Goal: Information Seeking & Learning: Learn about a topic

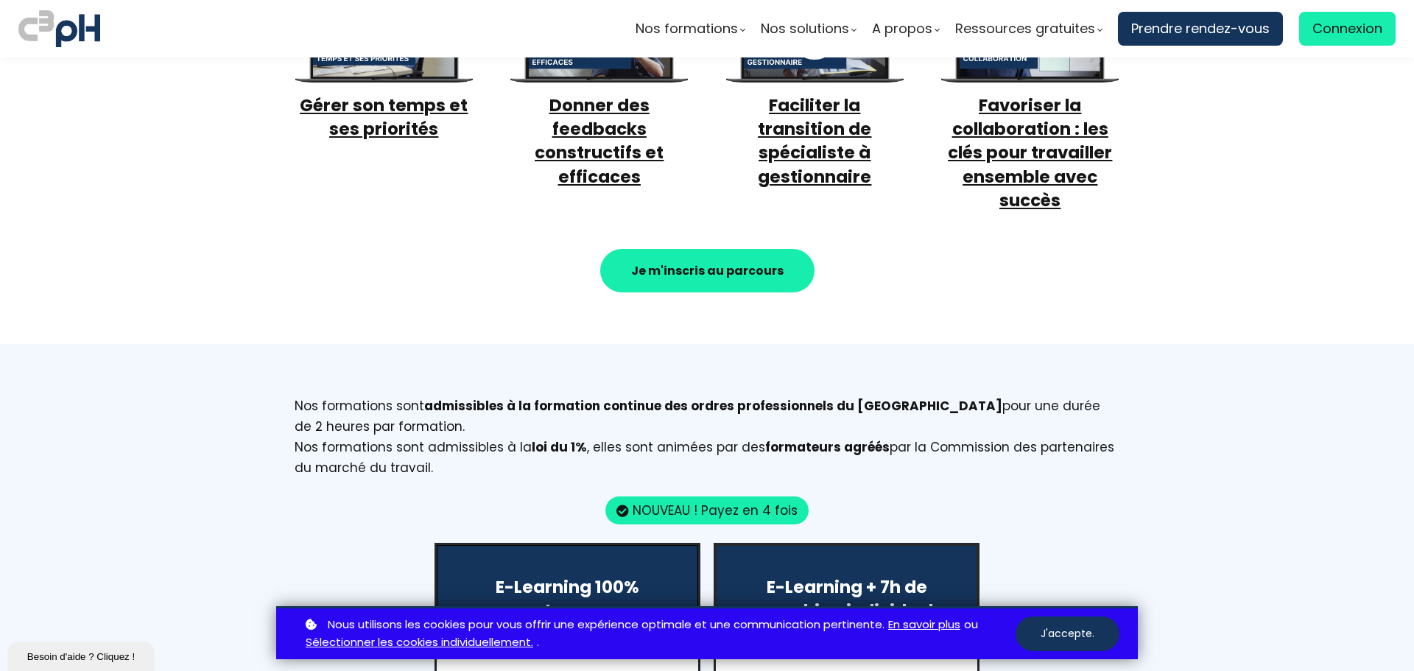
scroll to position [1031, 0]
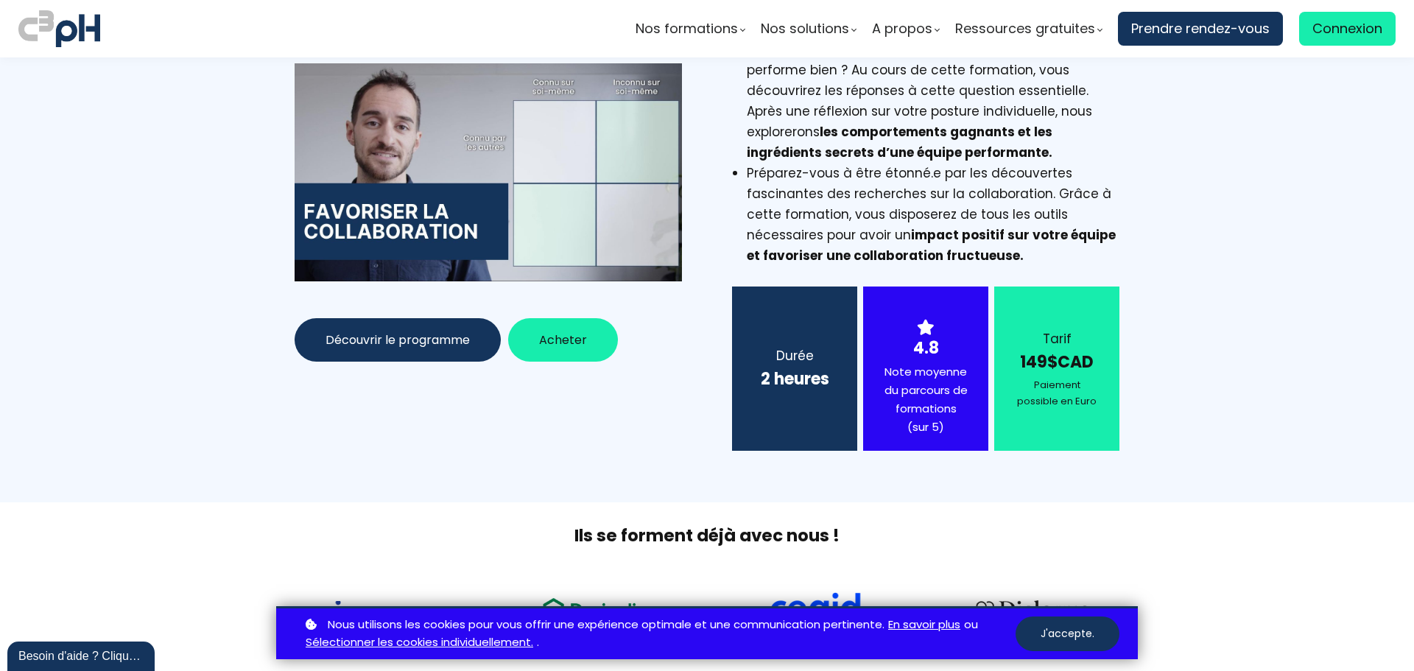
scroll to position [221, 0]
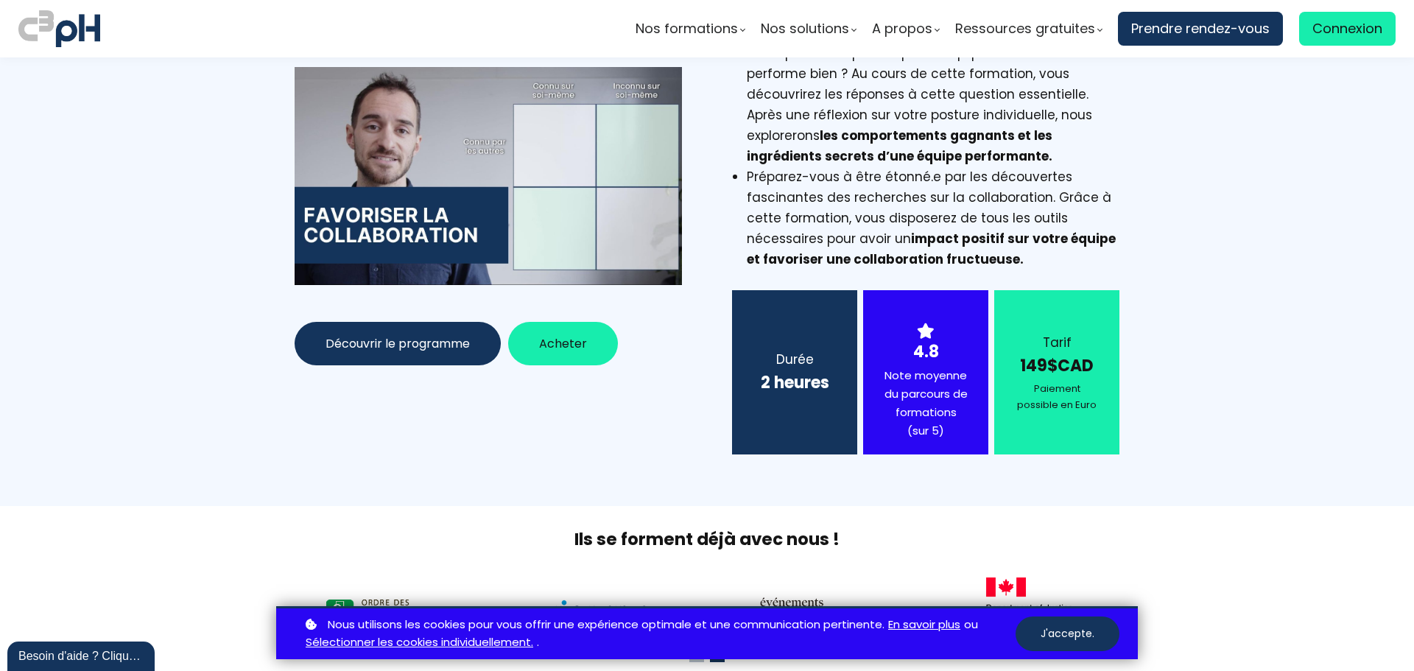
click at [420, 342] on span "Découvrir le programme" at bounding box center [398, 343] width 144 height 18
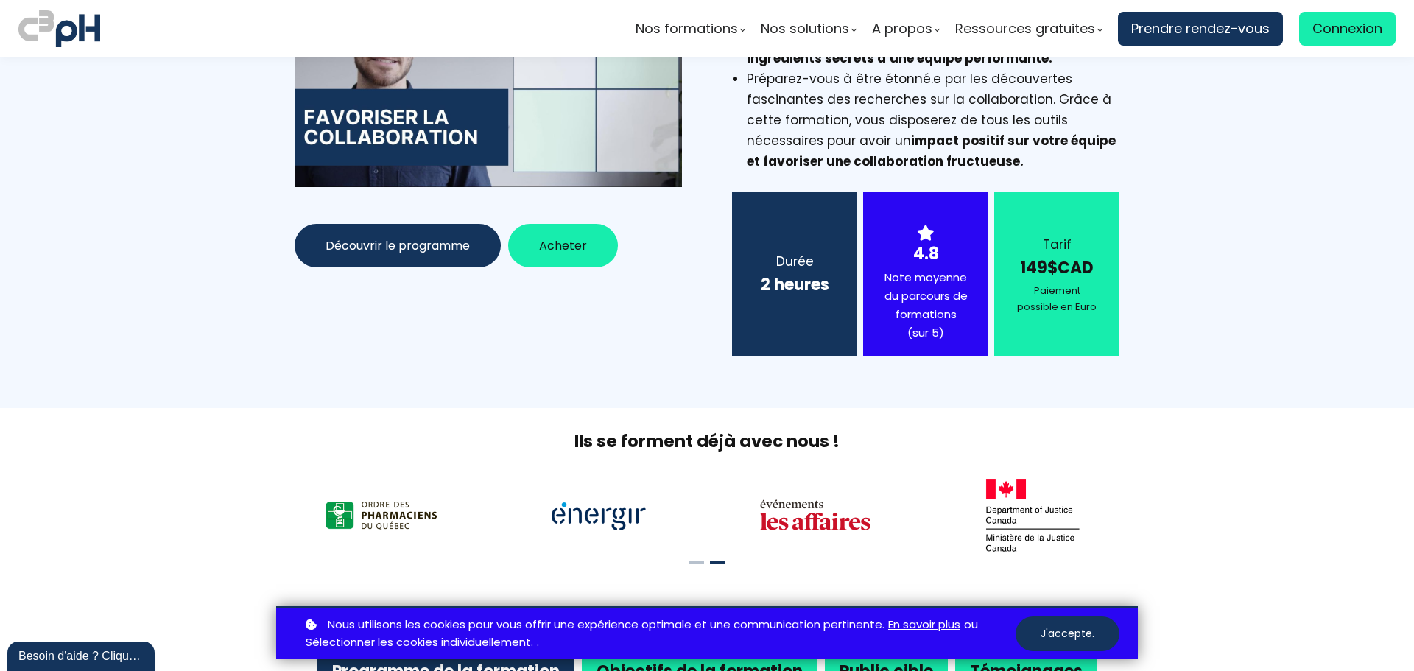
scroll to position [295, 0]
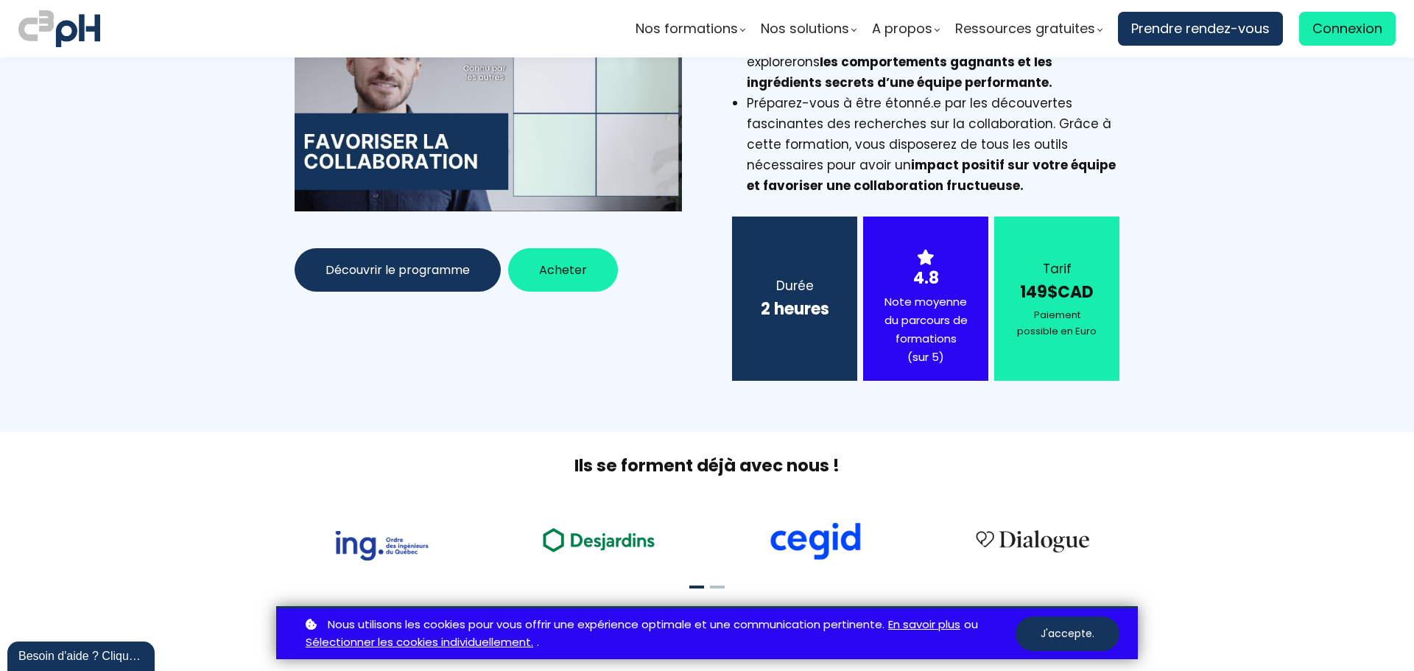
click at [426, 271] on span "Découvrir le programme" at bounding box center [398, 270] width 144 height 18
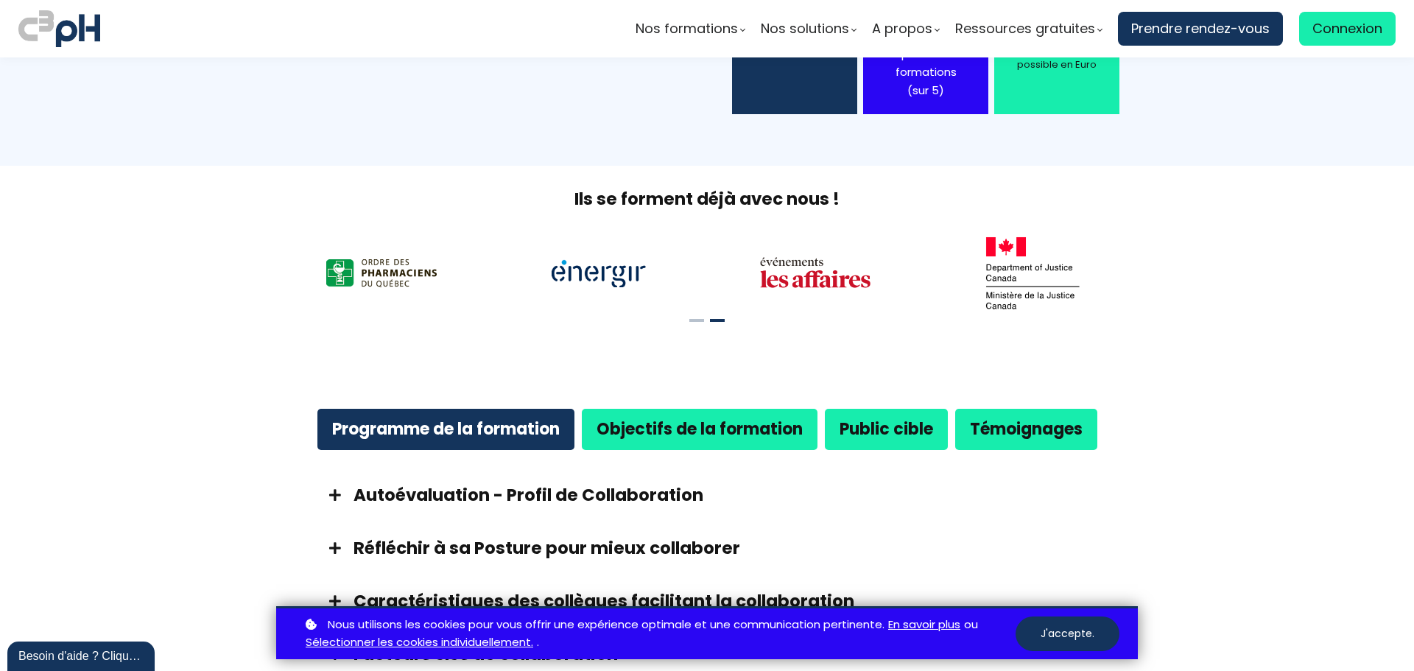
scroll to position [737, 0]
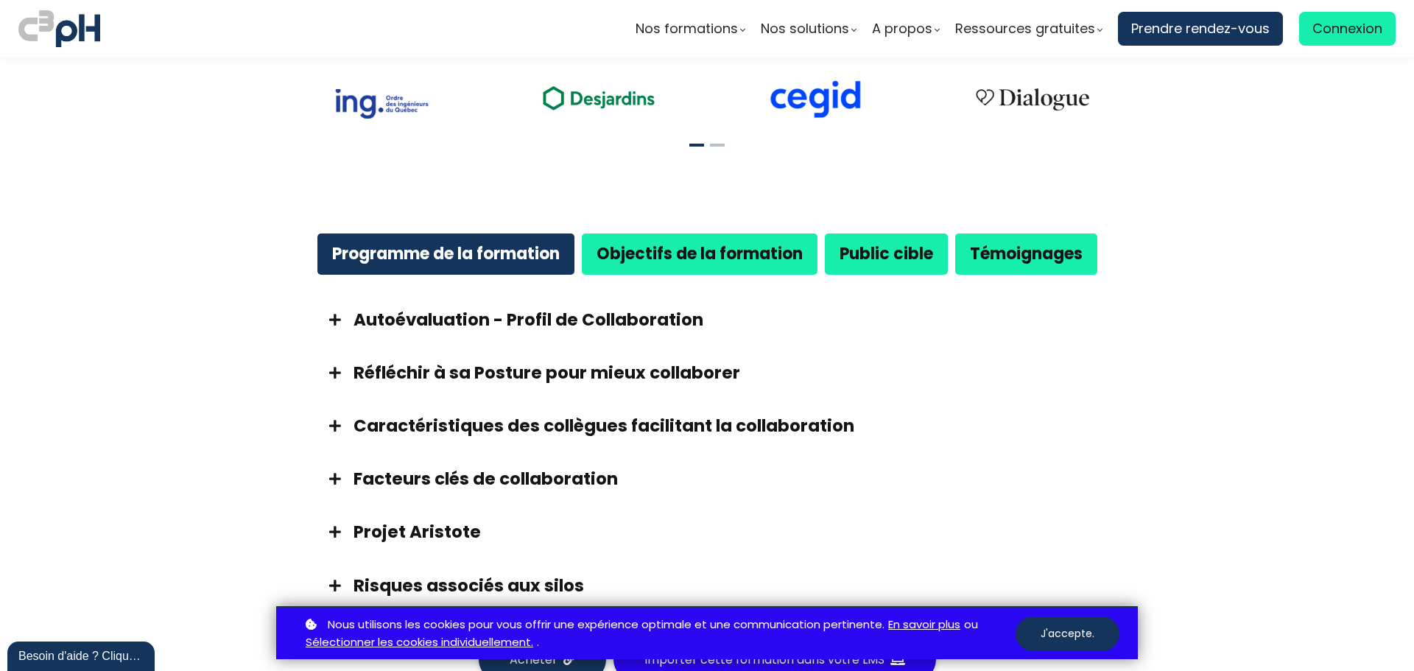
click at [337, 315] on span at bounding box center [335, 319] width 37 height 13
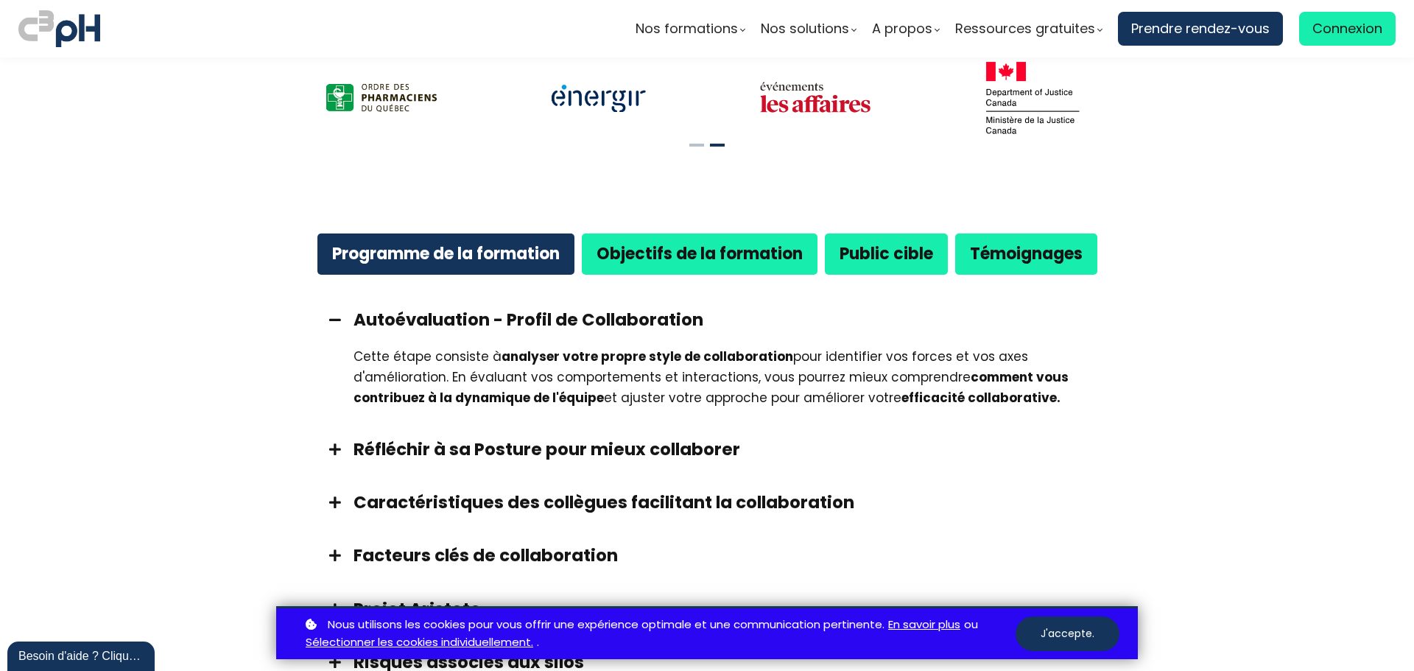
click at [337, 315] on span at bounding box center [335, 319] width 37 height 13
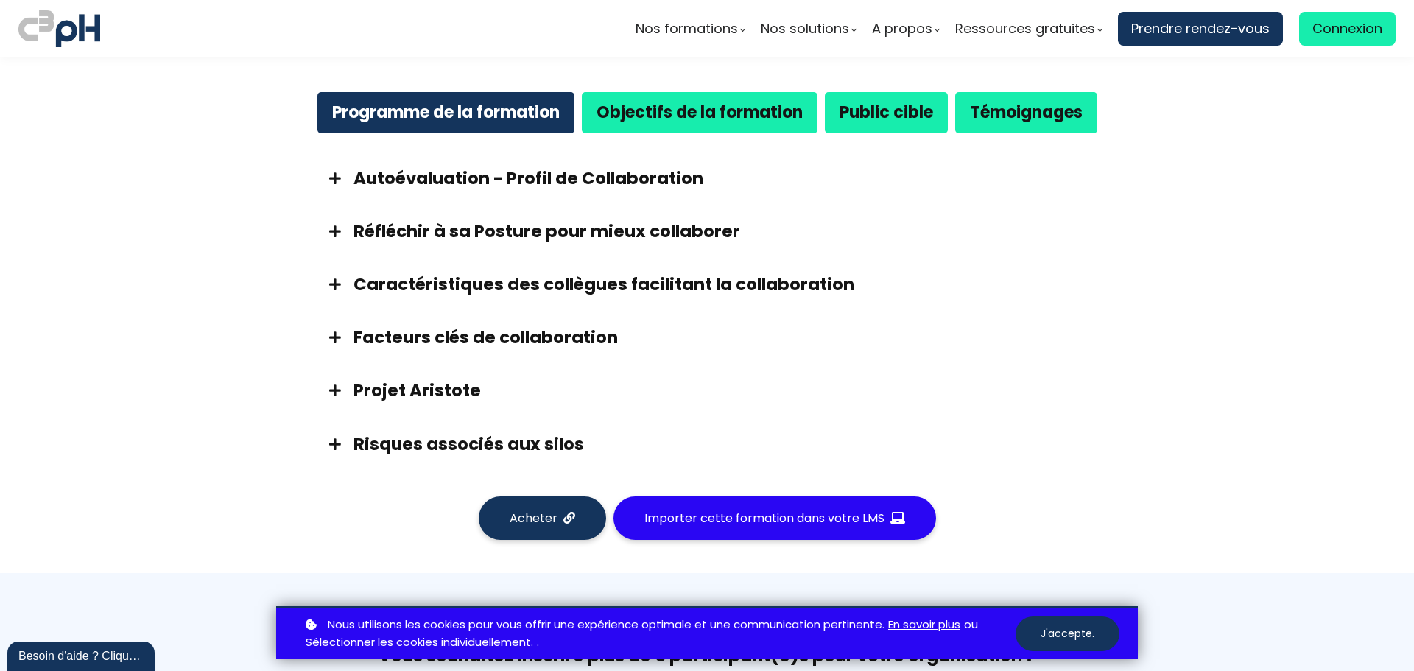
scroll to position [884, 0]
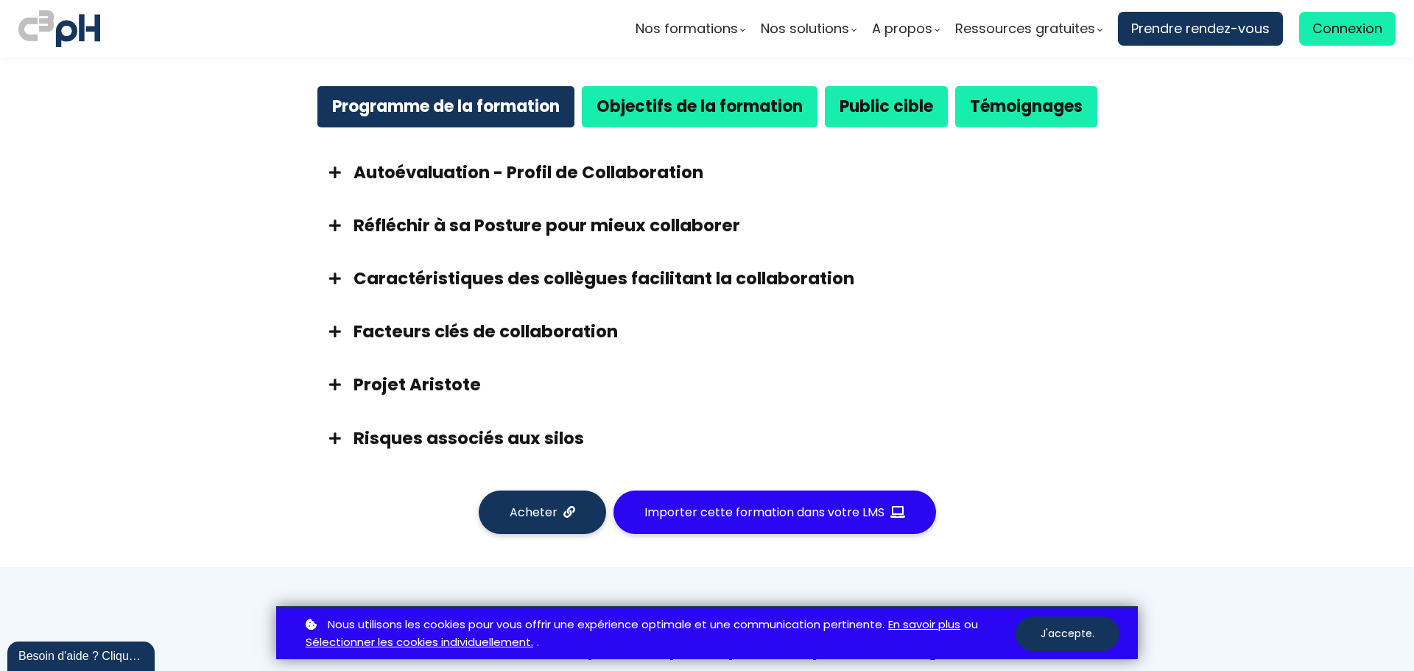
click at [698, 110] on strong "Objectifs de la formation" at bounding box center [700, 106] width 206 height 23
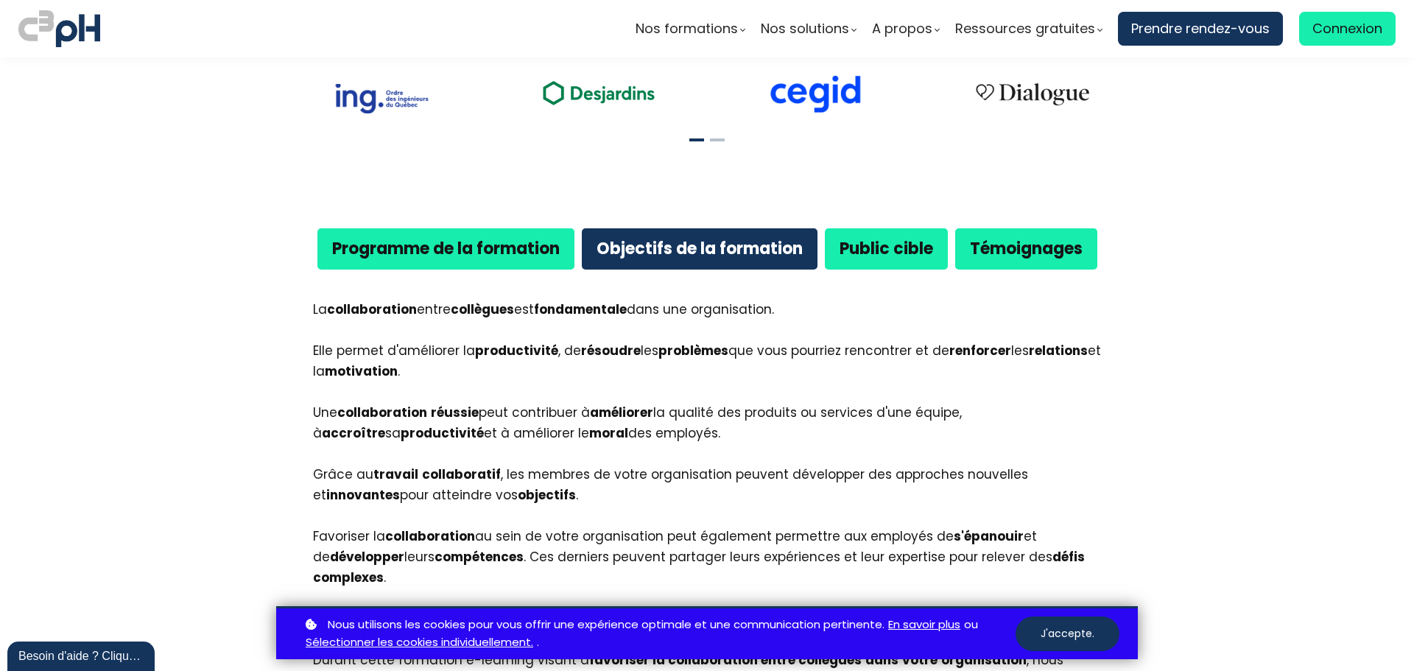
scroll to position [737, 0]
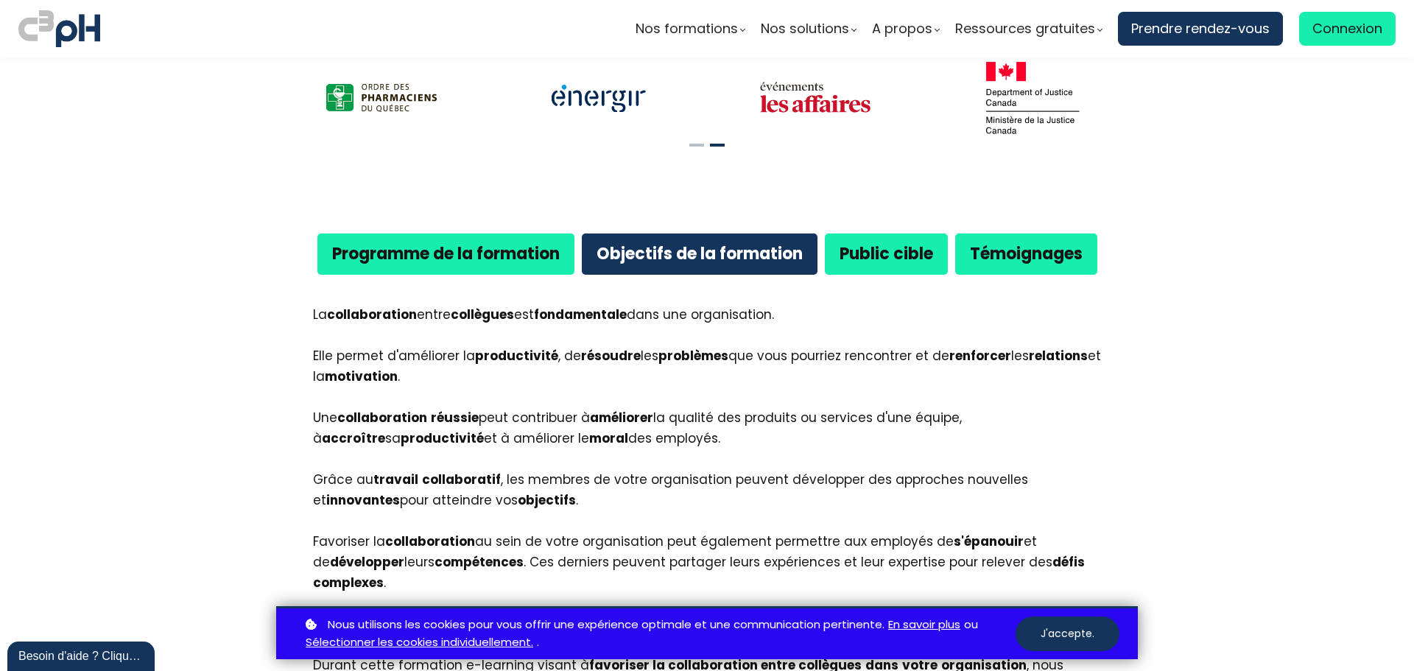
click at [882, 261] on b "Public cible" at bounding box center [887, 253] width 94 height 23
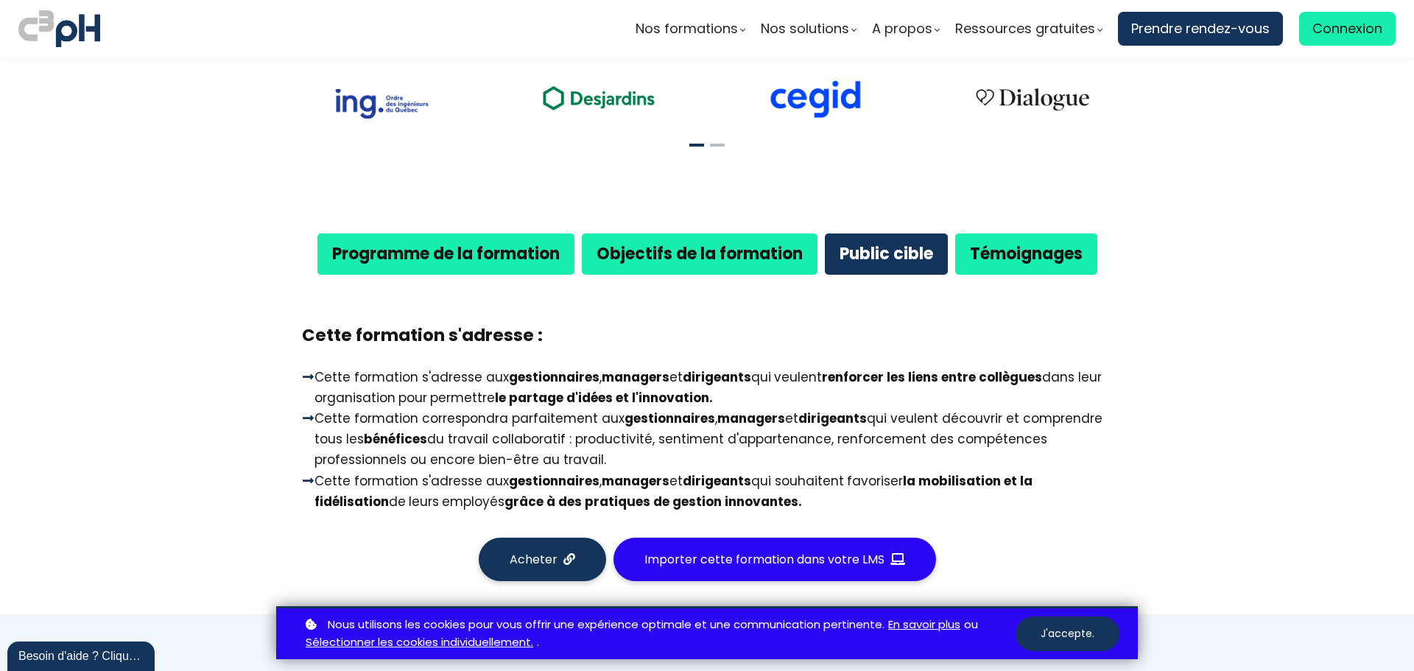
click at [997, 250] on b "Témoignages" at bounding box center [1026, 253] width 113 height 23
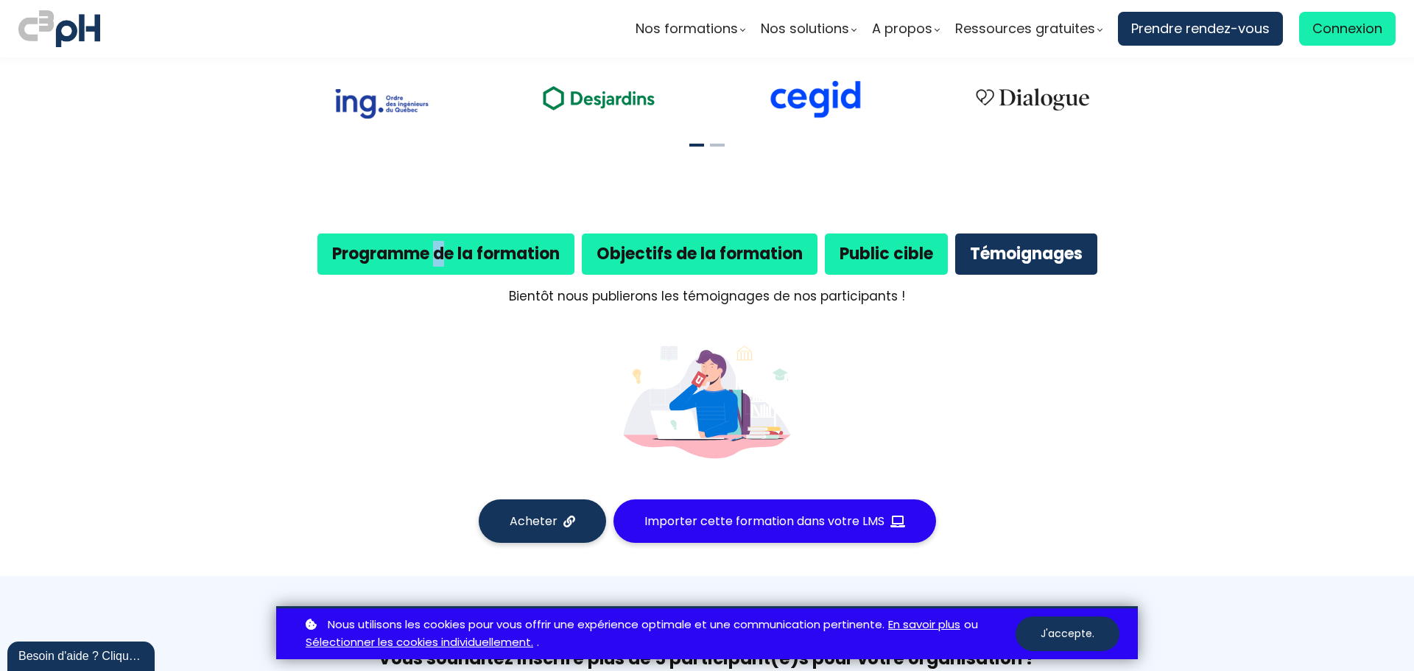
click at [433, 259] on b "Programme de la formation" at bounding box center [446, 253] width 228 height 23
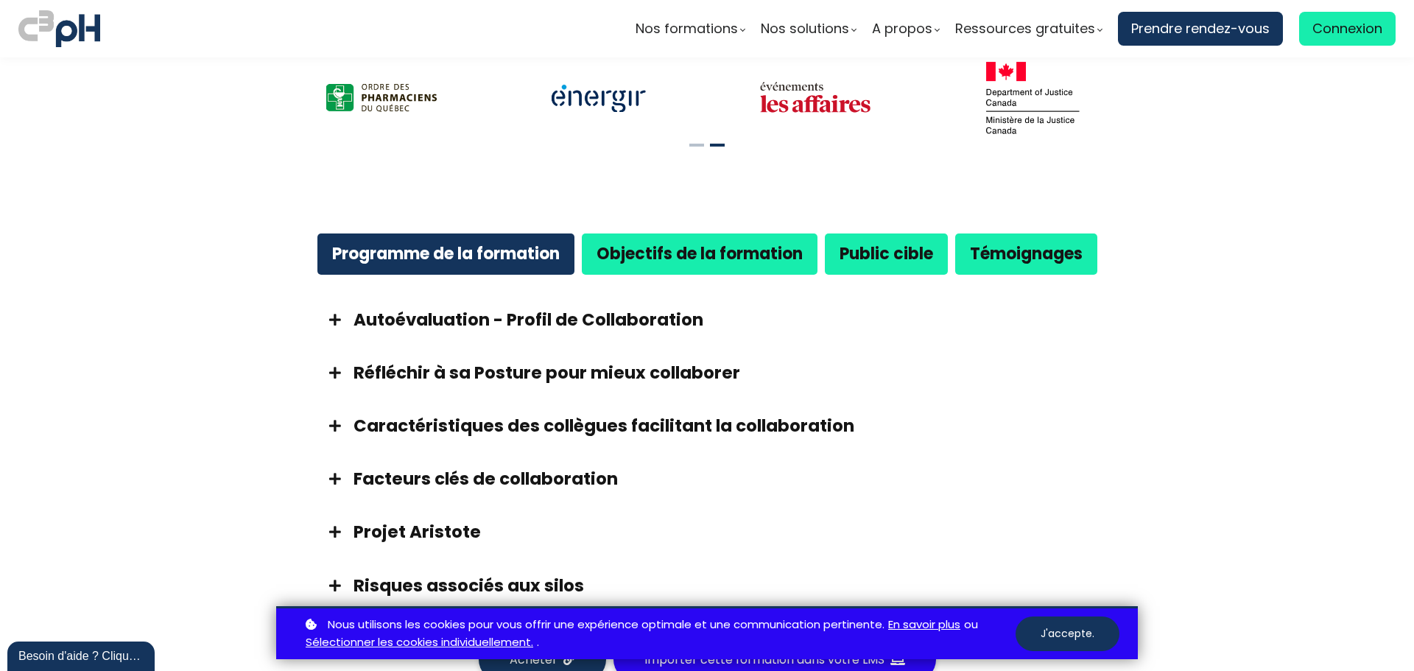
click at [336, 371] on span at bounding box center [335, 372] width 37 height 13
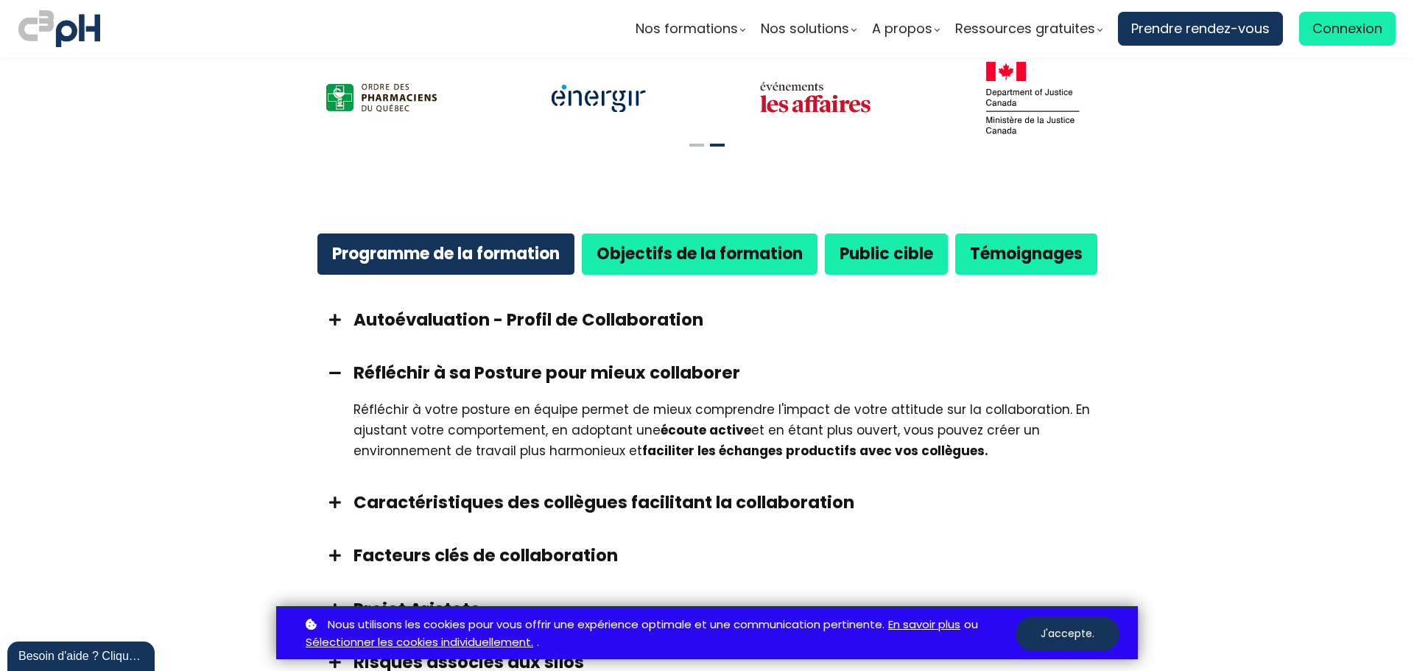
click at [337, 371] on span at bounding box center [335, 372] width 37 height 13
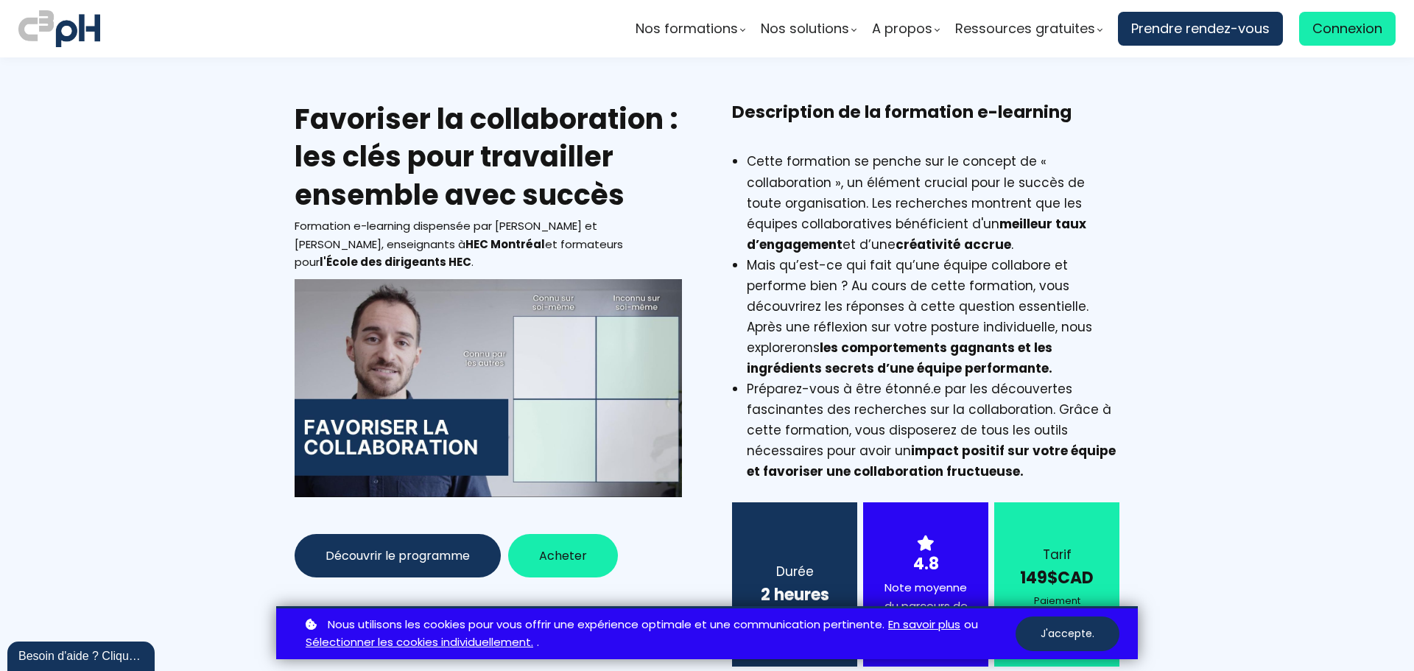
scroll to position [0, 0]
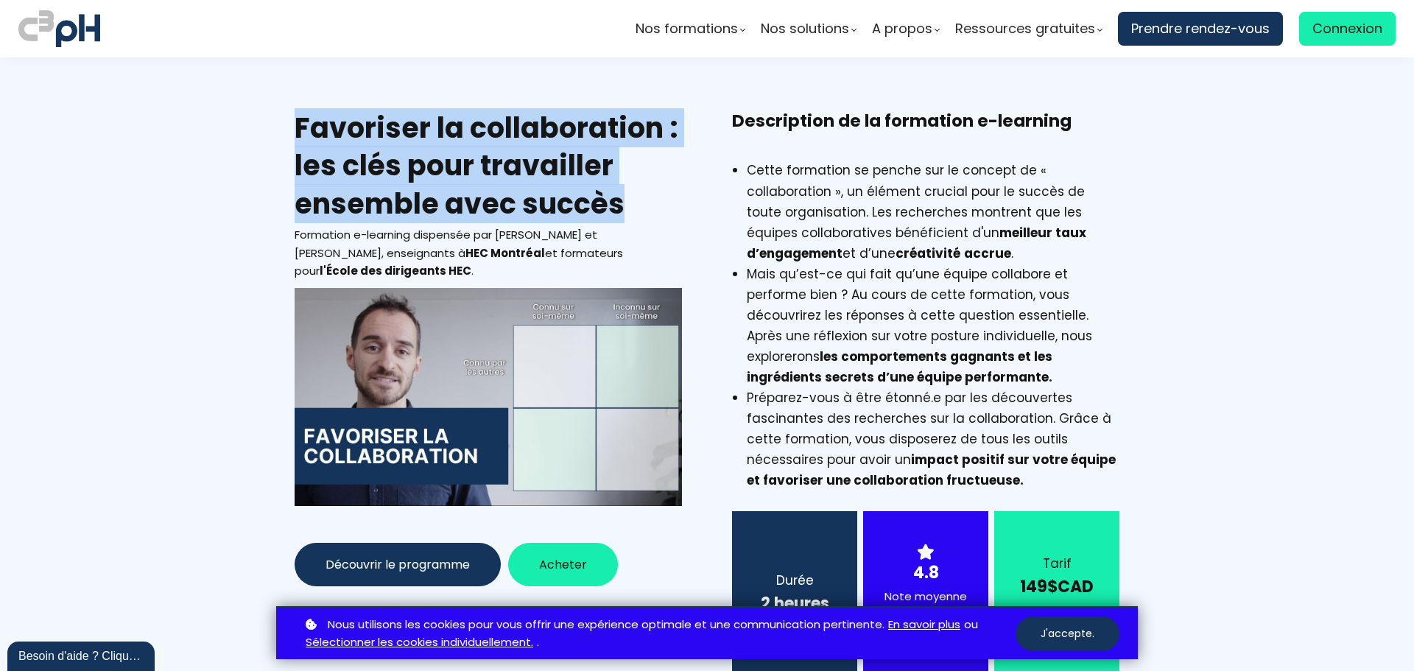
drag, startPoint x: 292, startPoint y: 128, endPoint x: 634, endPoint y: 211, distance: 352.5
click at [634, 211] on h2 "Favoriser la collaboration : les clés pour travailler ensemble avec succès" at bounding box center [488, 165] width 387 height 113
copy h2 "Favoriser la collaboration : les clés pour travailler ensemble avec succès"
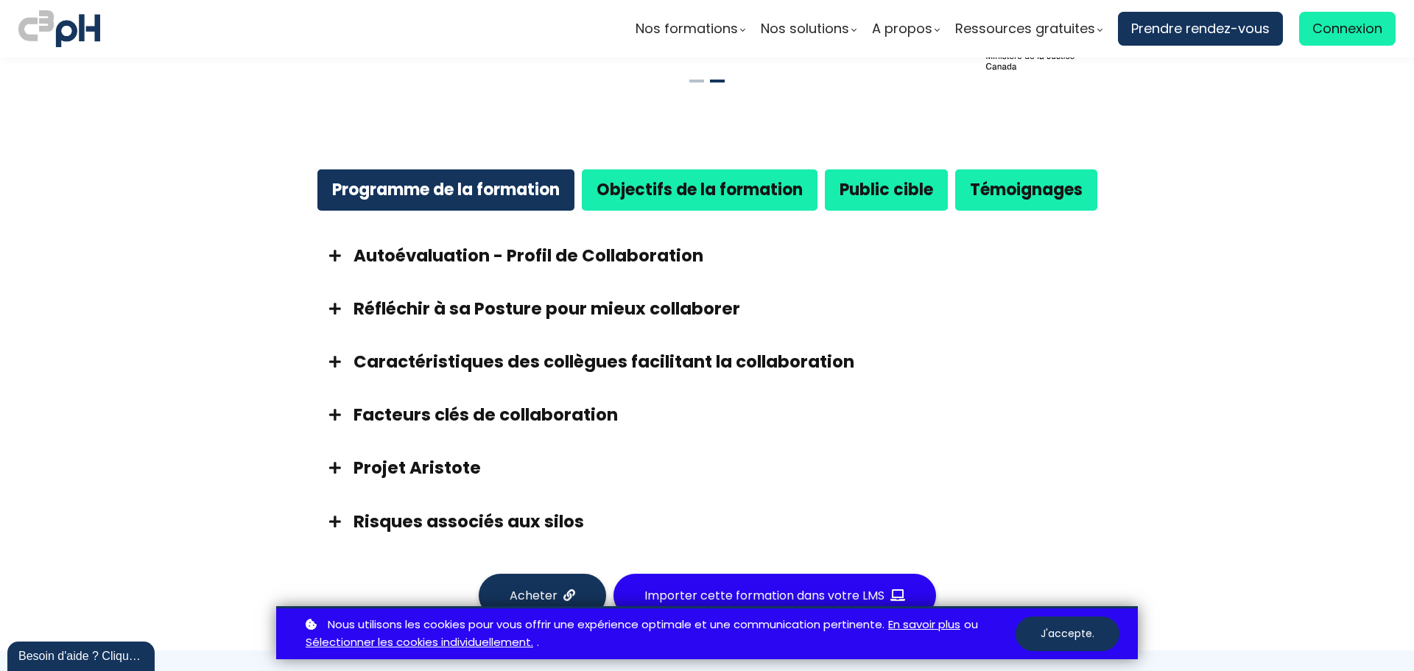
scroll to position [810, 0]
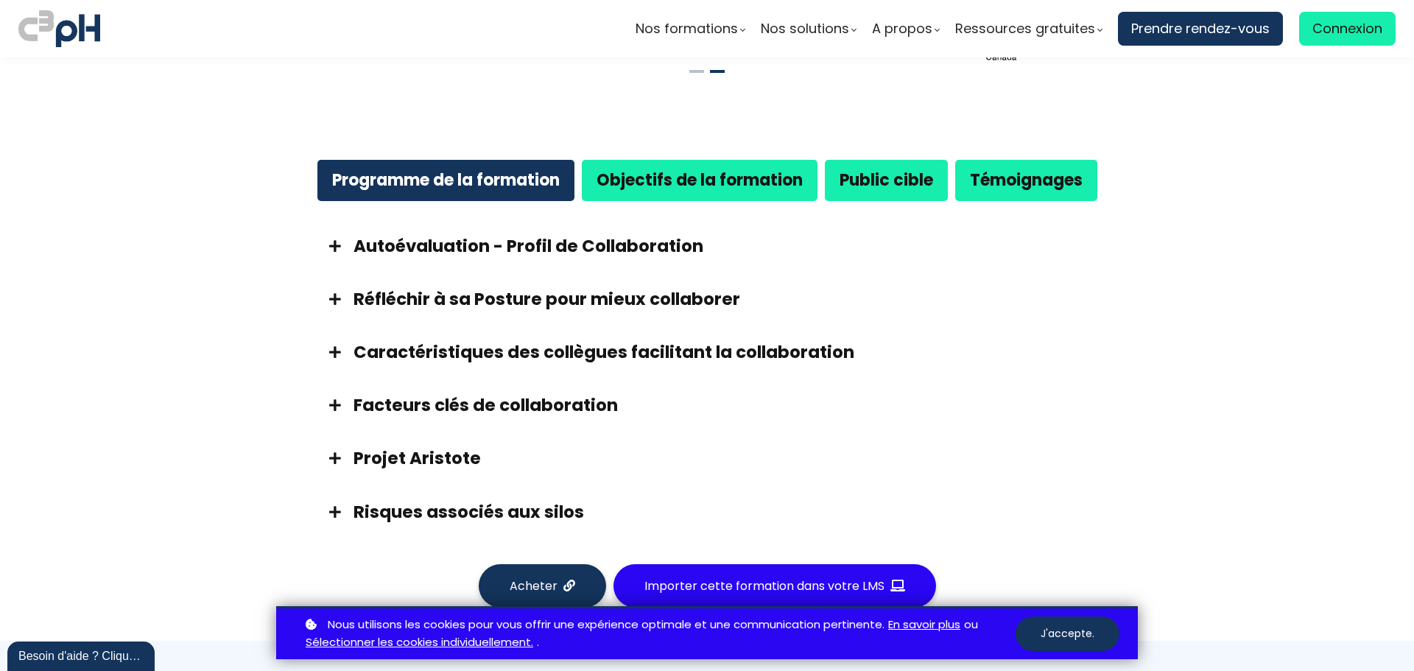
click at [659, 189] on strong "Objectifs de la formation" at bounding box center [700, 180] width 206 height 23
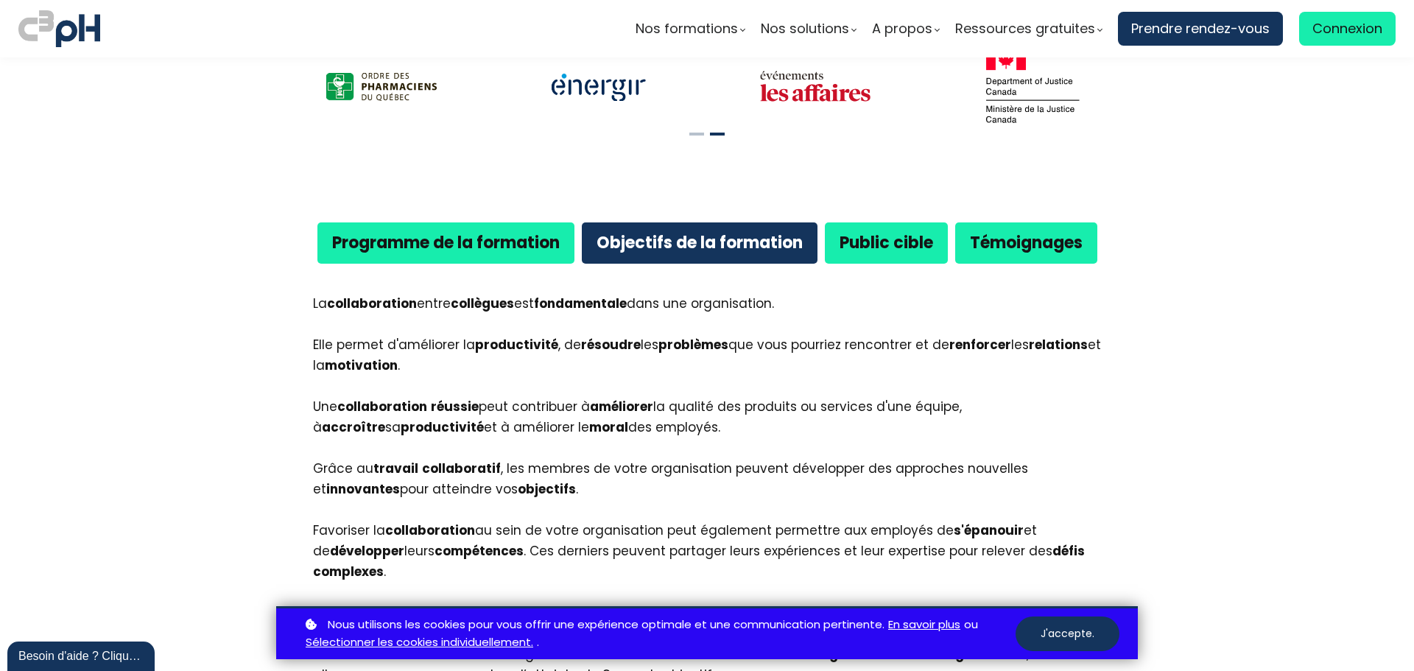
scroll to position [663, 0]
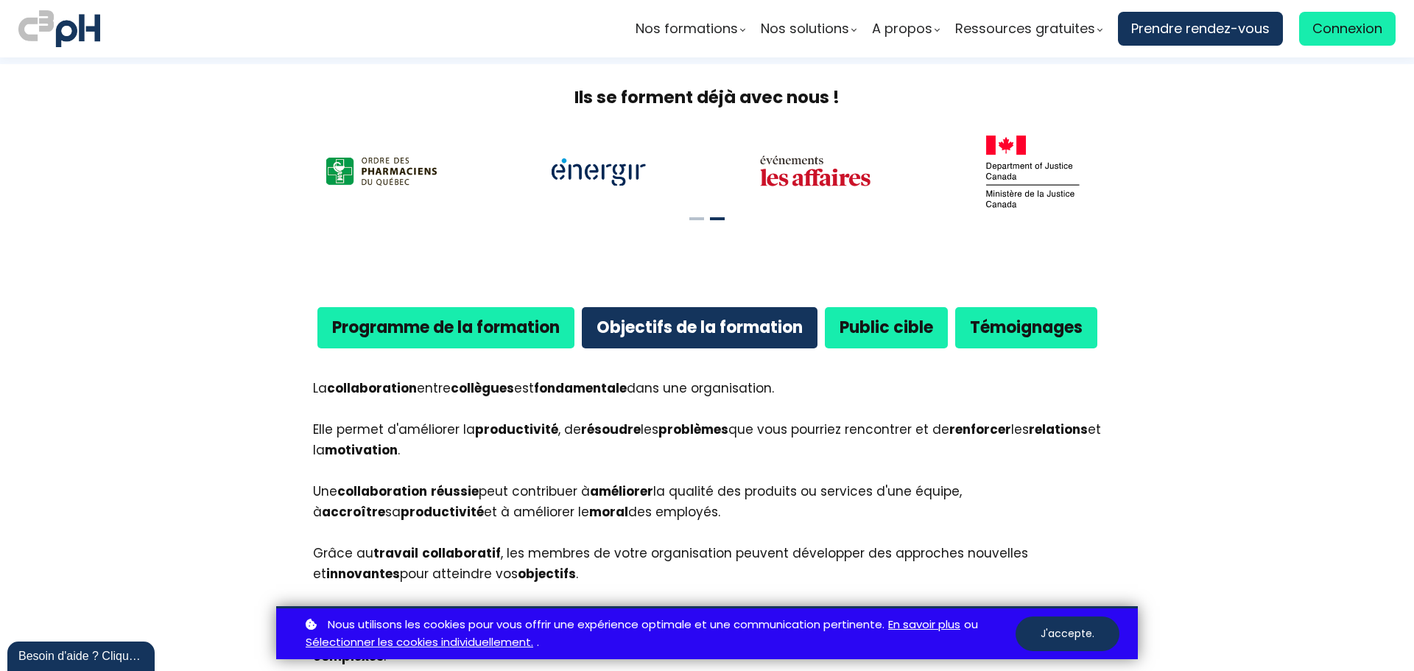
click at [1004, 331] on b "Témoignages" at bounding box center [1026, 327] width 113 height 23
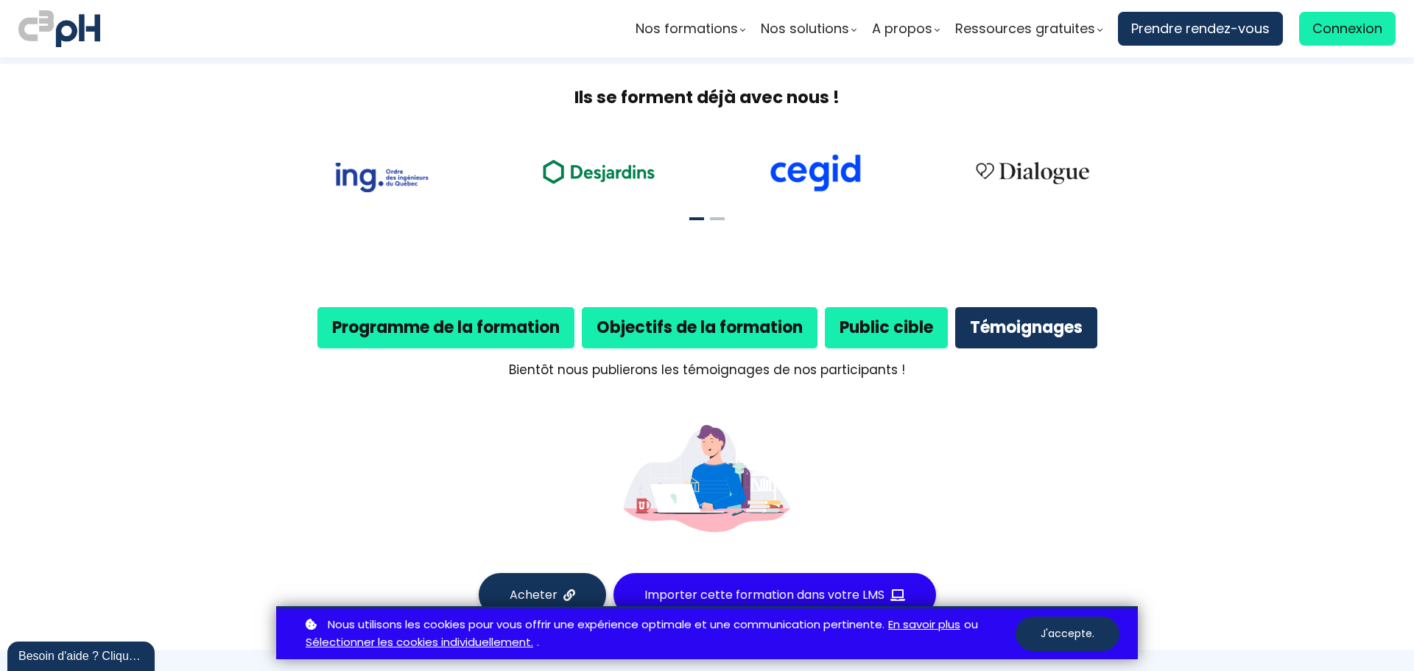
click at [833, 330] on div "Public cible" at bounding box center [886, 327] width 123 height 41
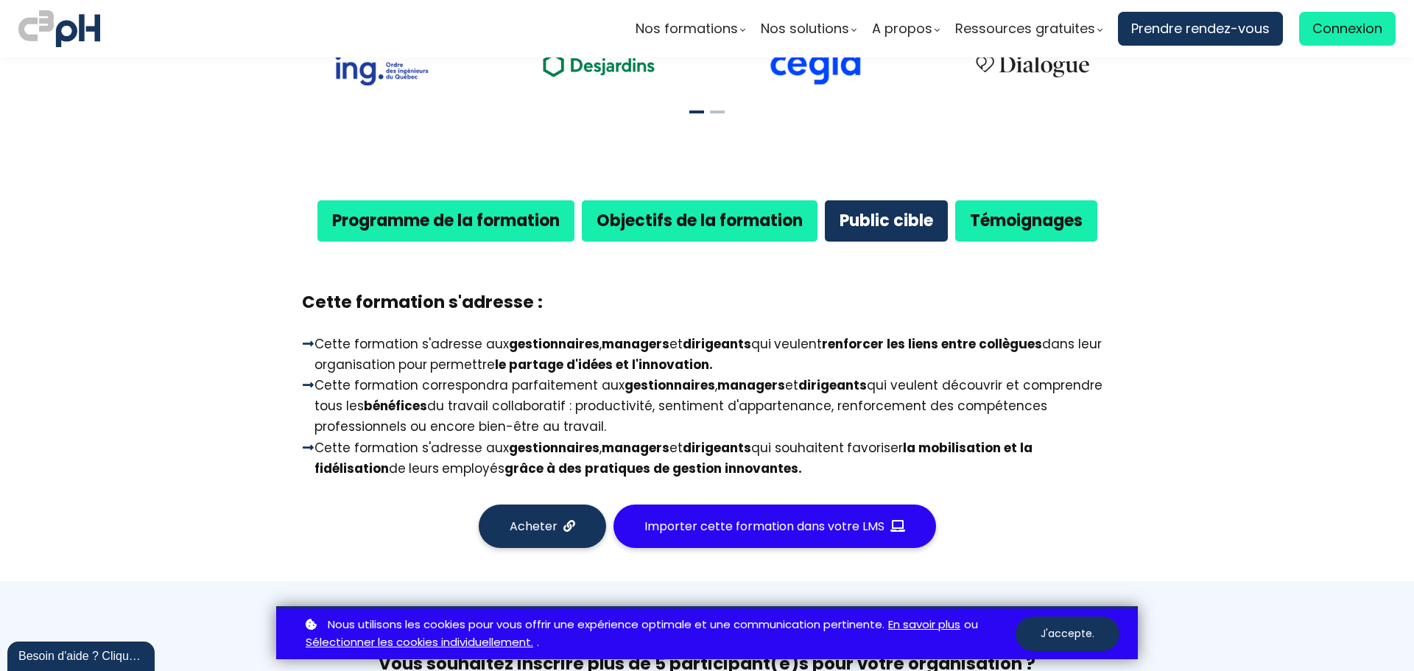
scroll to position [737, 0]
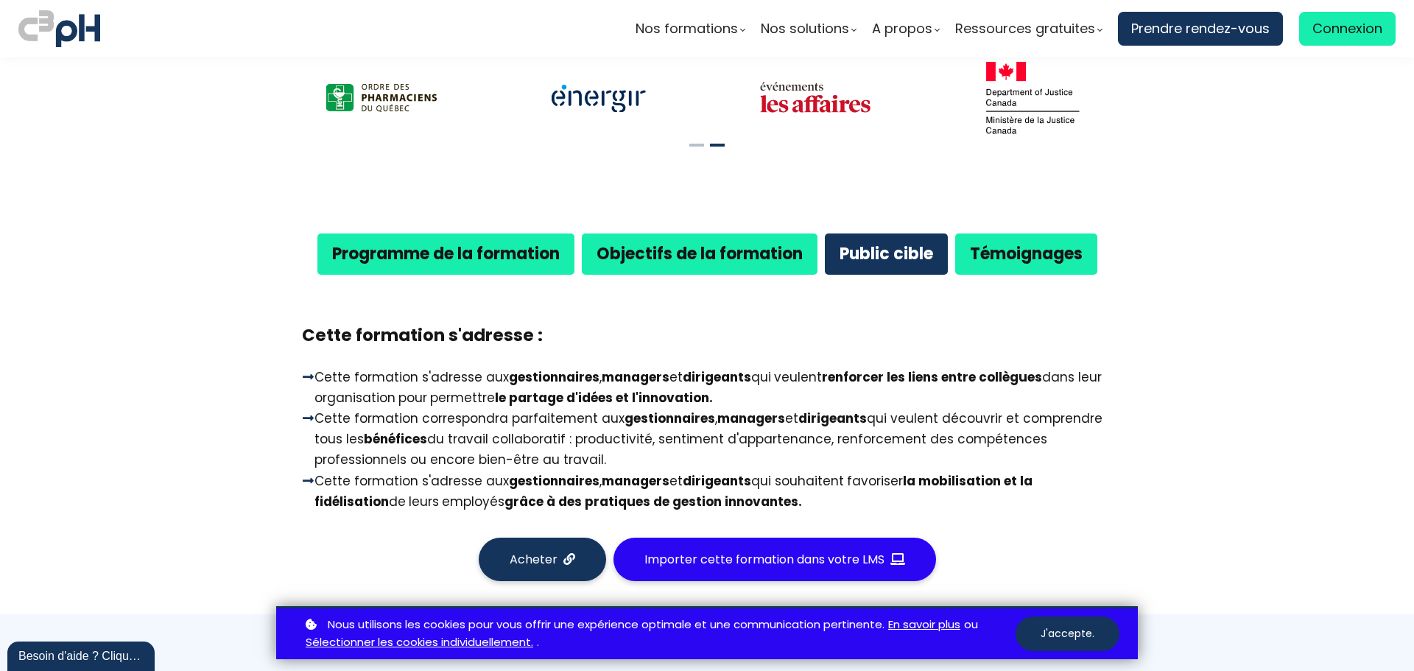
click at [496, 261] on b "Programme de la formation" at bounding box center [446, 253] width 228 height 23
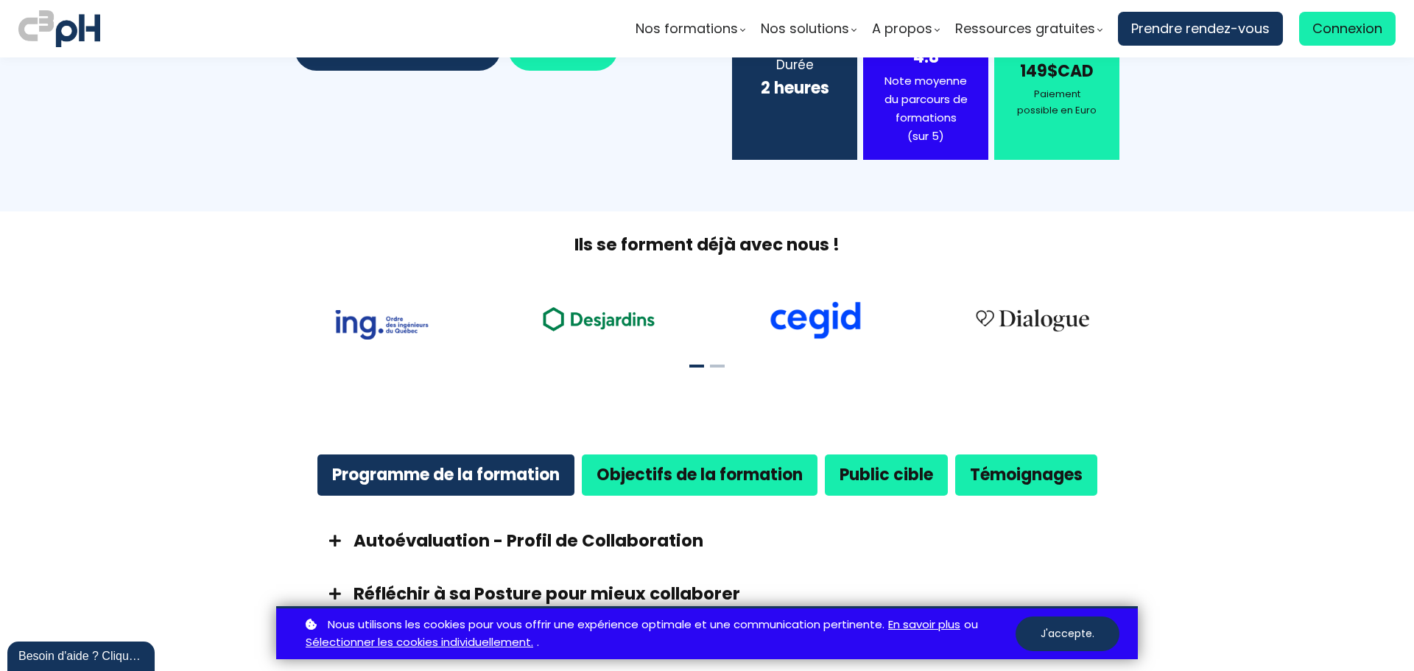
scroll to position [663, 0]
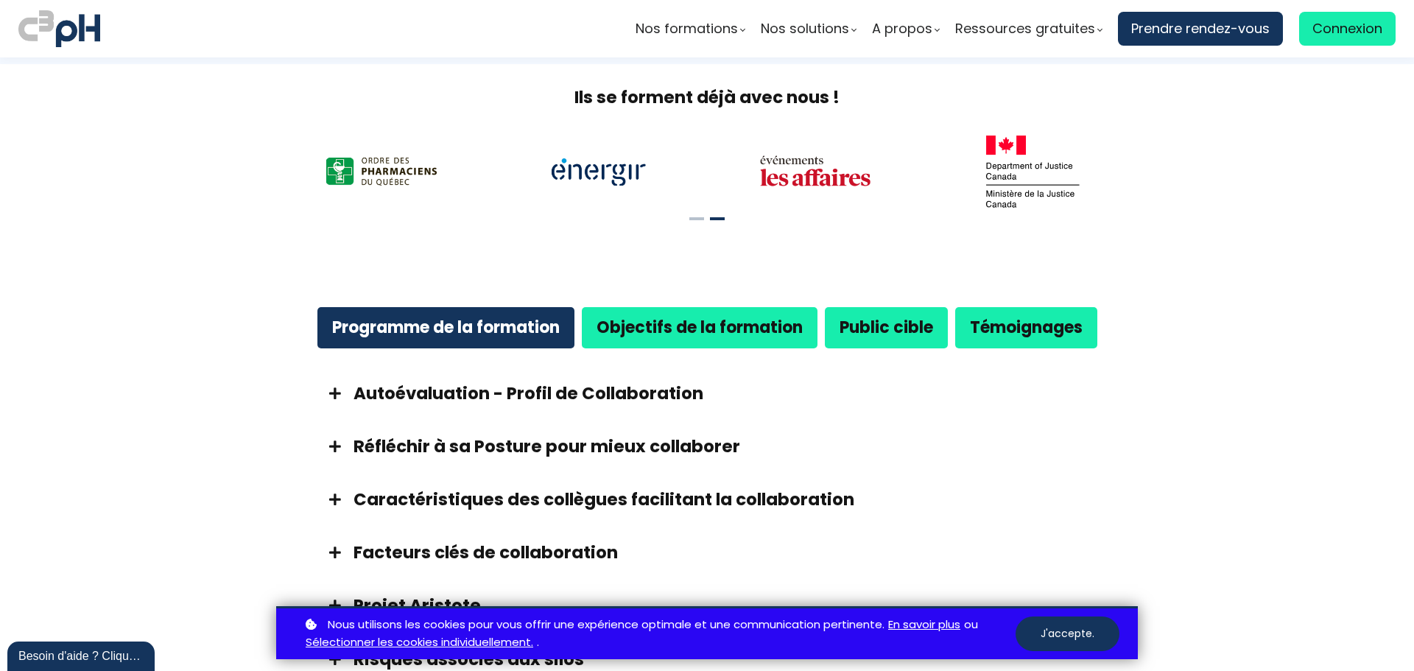
click at [331, 392] on span at bounding box center [335, 393] width 37 height 13
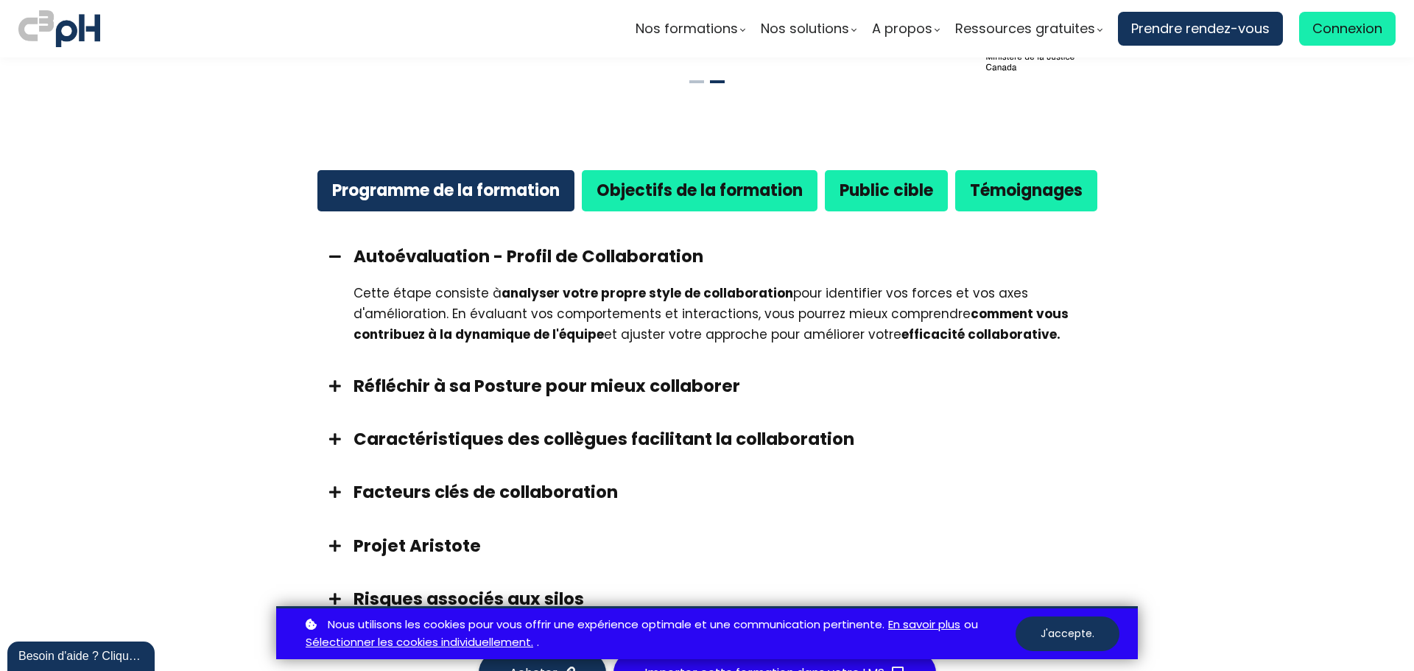
scroll to position [810, 0]
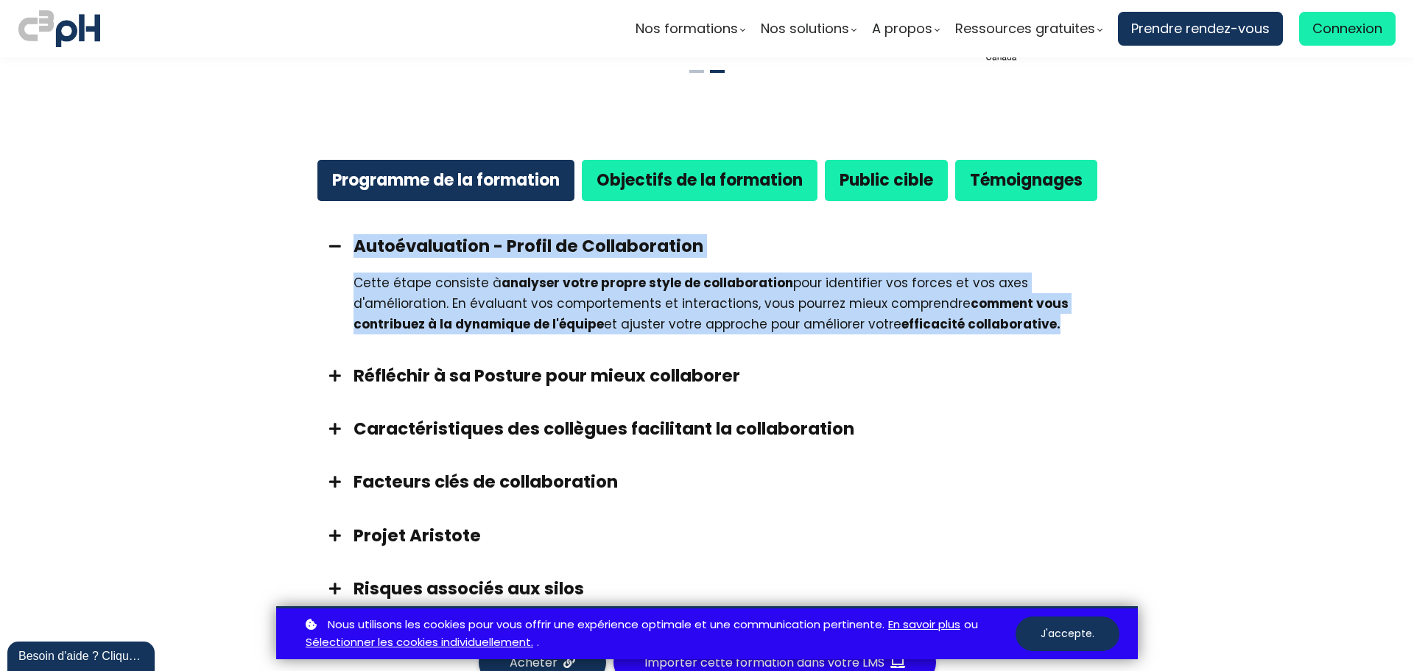
drag, startPoint x: 345, startPoint y: 243, endPoint x: 1079, endPoint y: 321, distance: 737.8
click at [1079, 320] on div "Autoévaluation - Profil de Collaboration Cette étape consiste à analyser votre …" at bounding box center [707, 285] width 810 height 130
copy div "Autoévaluation - Profil de Collaboration Cette étape consiste à analyser votre …"
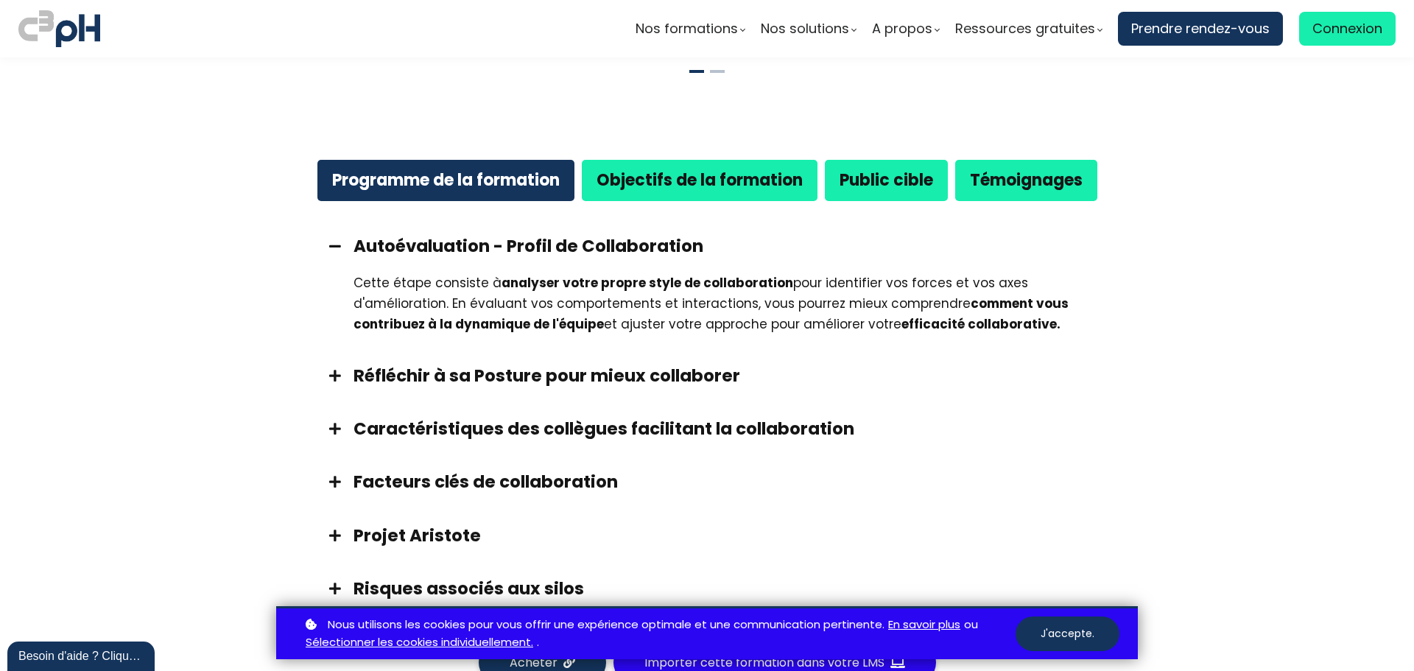
click at [331, 373] on span at bounding box center [335, 375] width 37 height 13
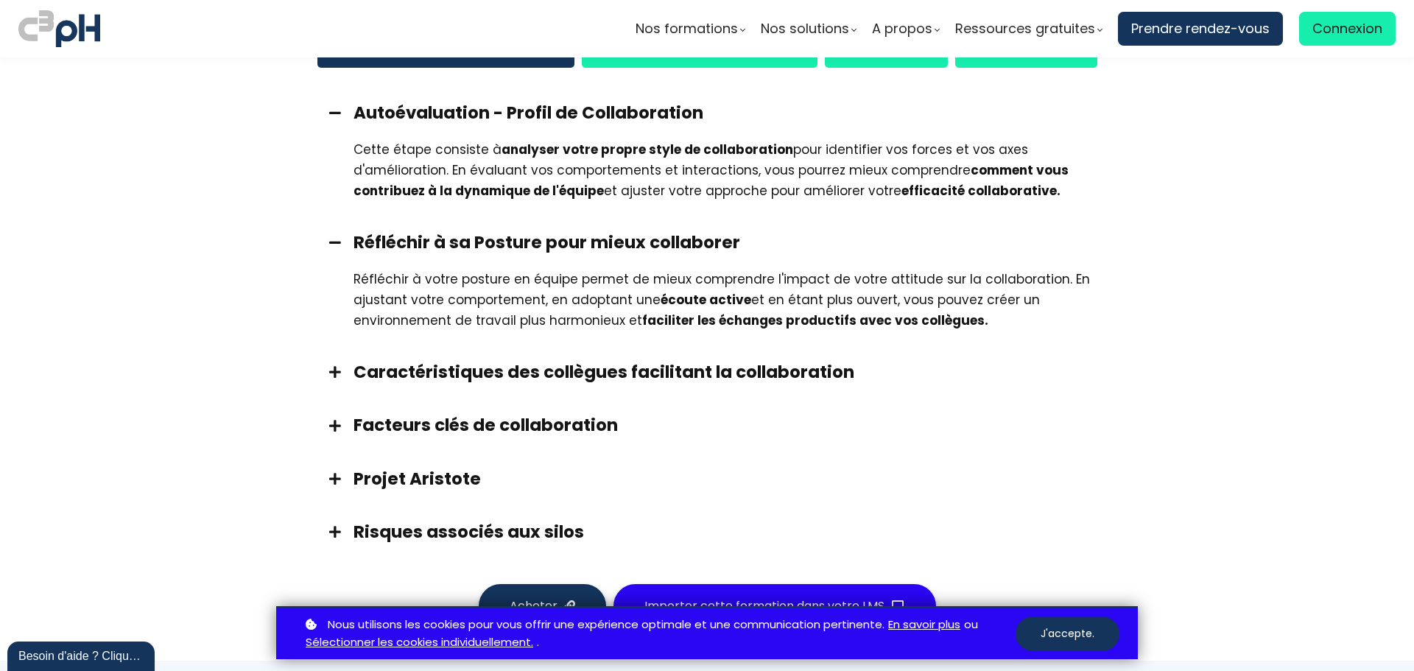
scroll to position [958, 0]
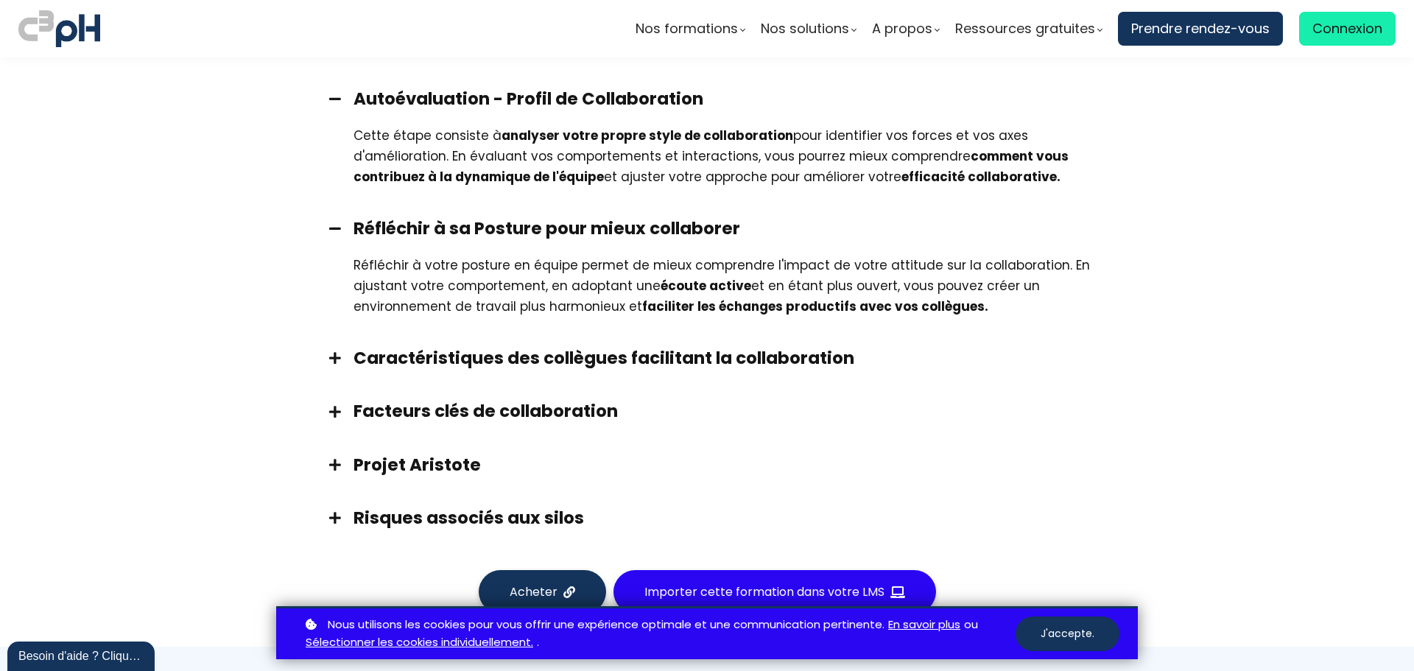
click at [333, 357] on span at bounding box center [335, 357] width 37 height 13
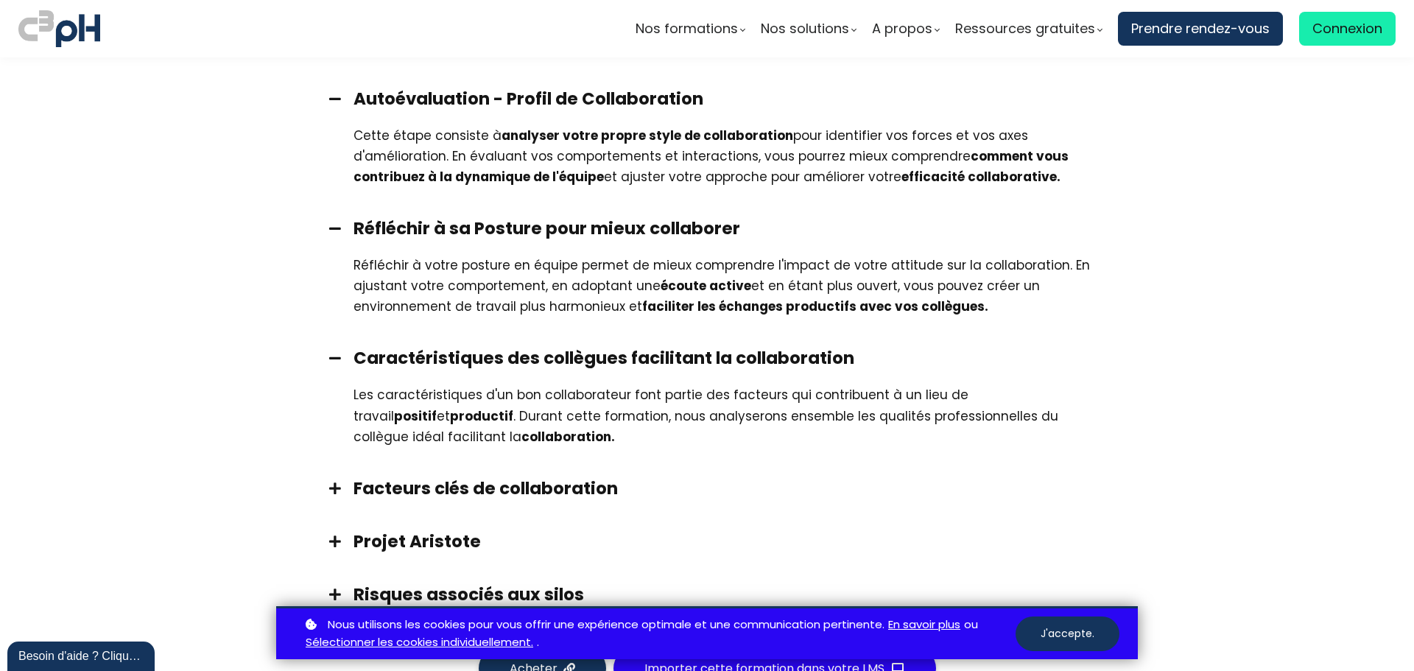
click at [329, 482] on span at bounding box center [335, 488] width 37 height 13
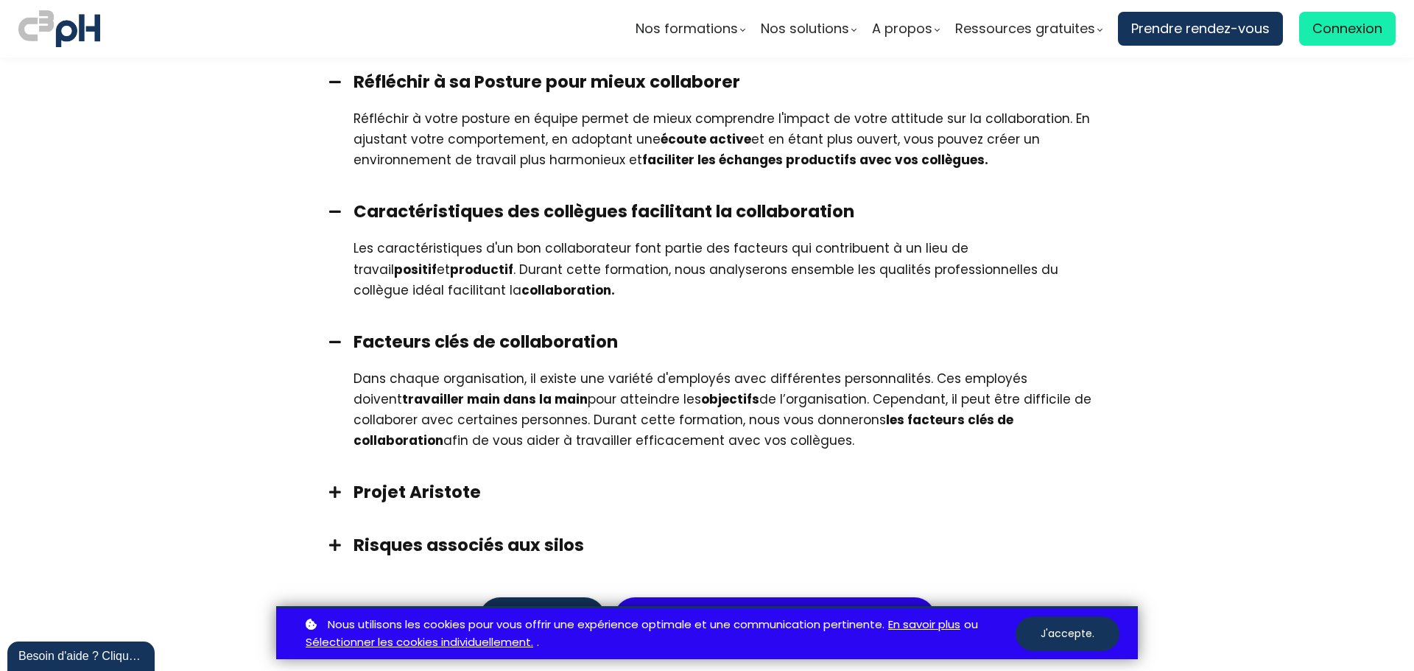
scroll to position [1105, 0]
click at [329, 490] on span at bounding box center [335, 491] width 37 height 13
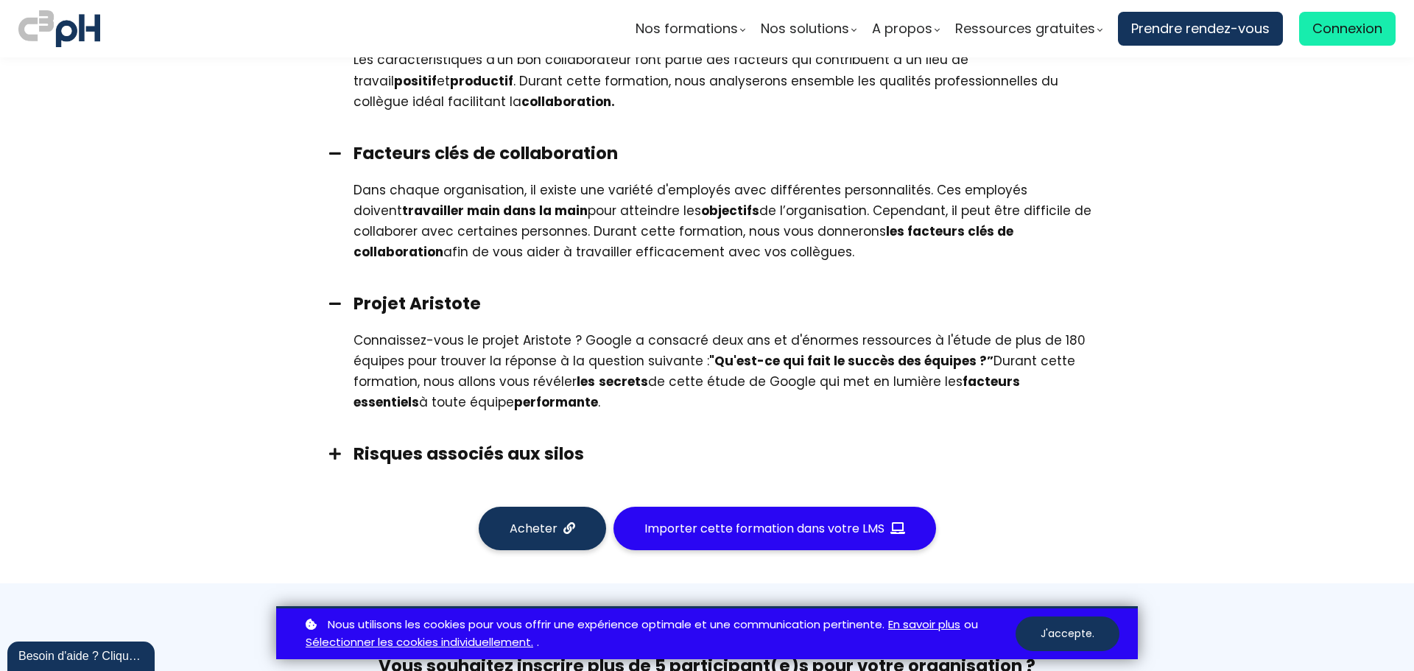
scroll to position [1326, 0]
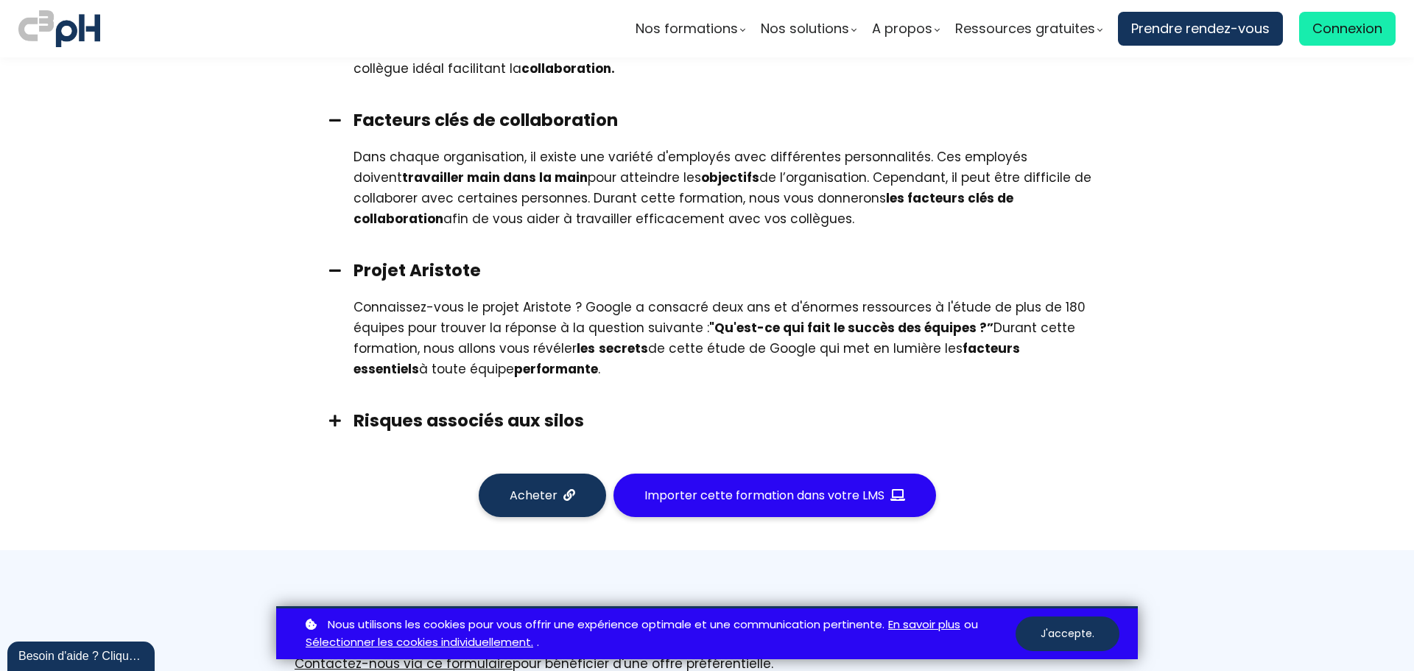
click at [326, 422] on span at bounding box center [335, 420] width 37 height 13
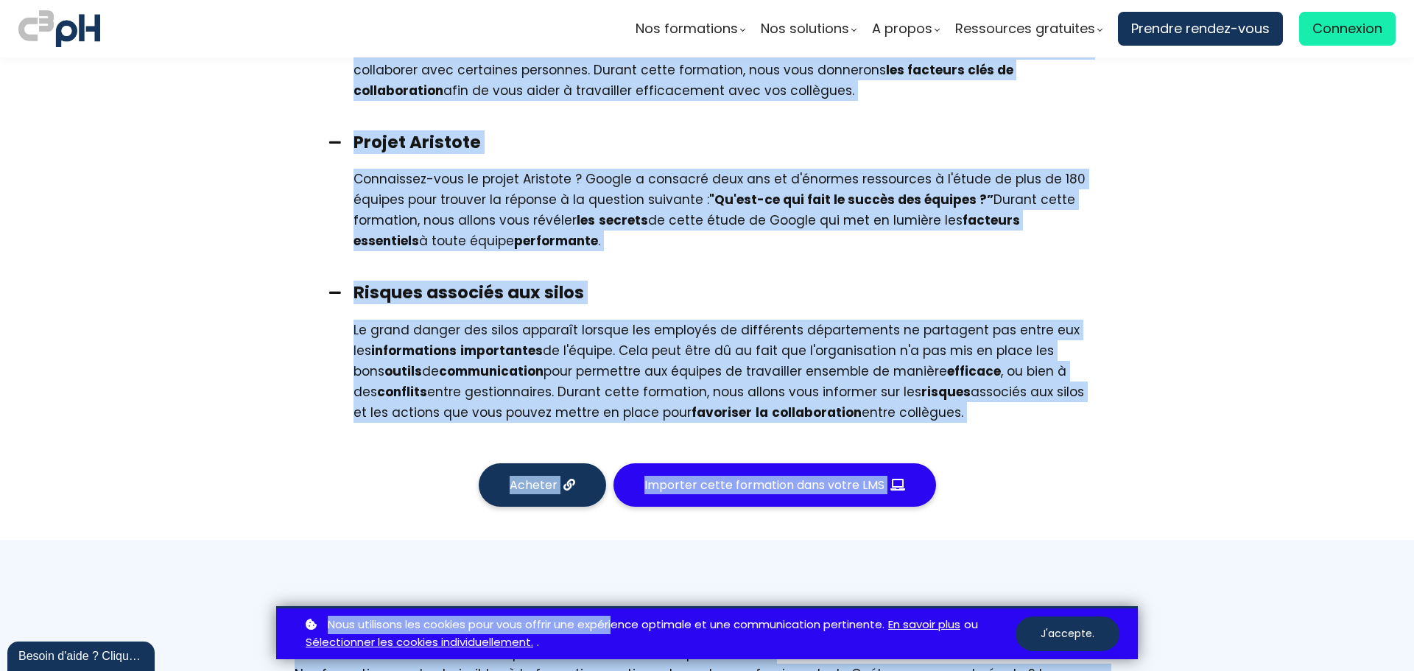
scroll to position [1482, 0]
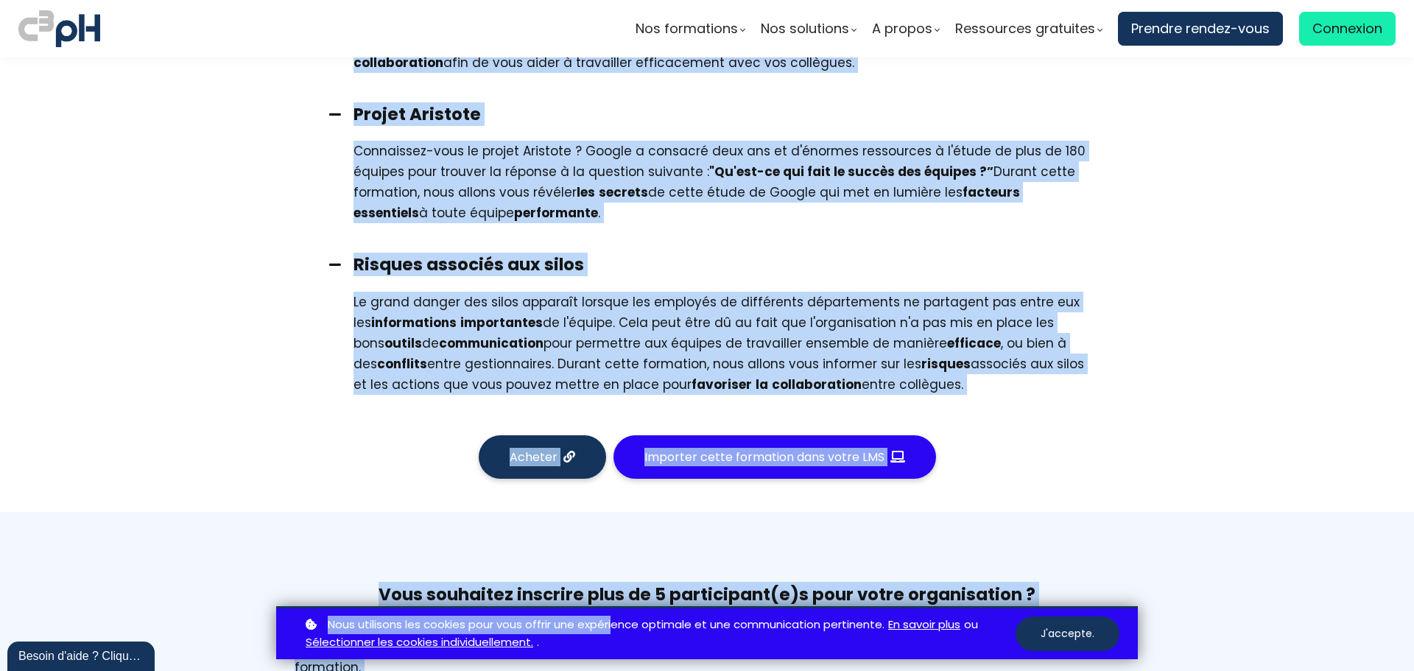
drag, startPoint x: 350, startPoint y: 293, endPoint x: 927, endPoint y: 409, distance: 589.0
copy div "Loremipsu d si Ametcon adip elits doeiusmodt Incididun u labor etdolor ma aliqu…"
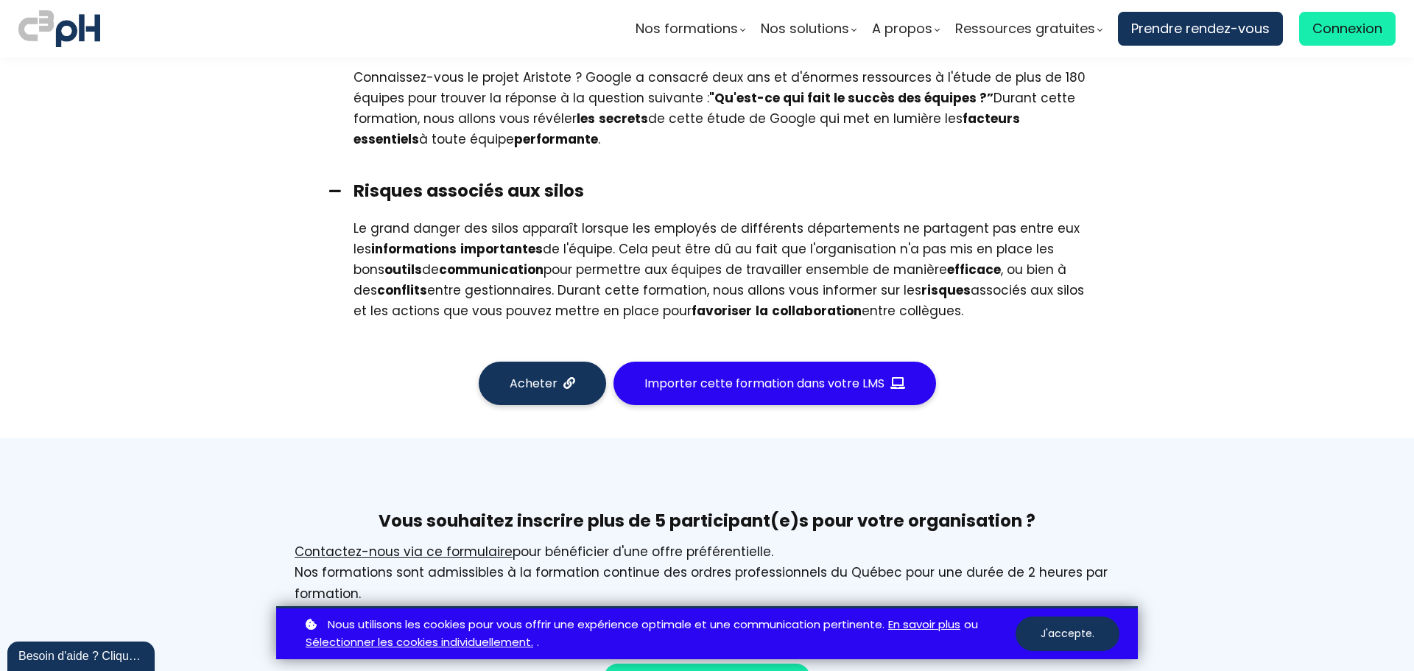
scroll to position [1408, 0]
